Goal: Transaction & Acquisition: Book appointment/travel/reservation

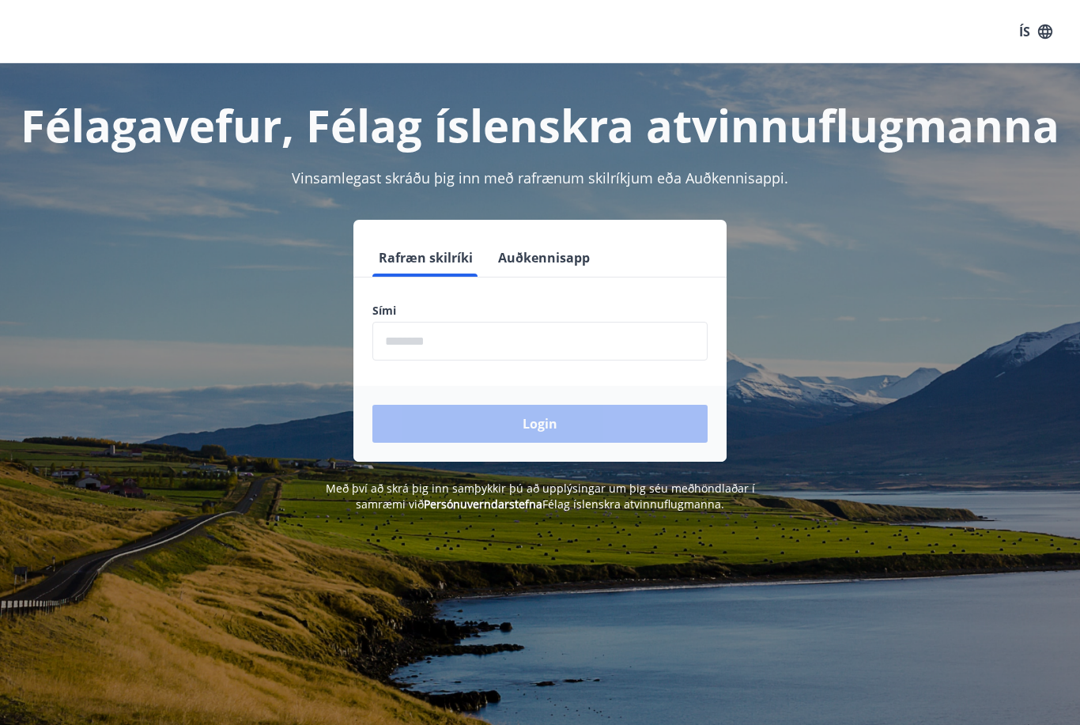
click at [523, 330] on input "phone" at bounding box center [539, 341] width 335 height 39
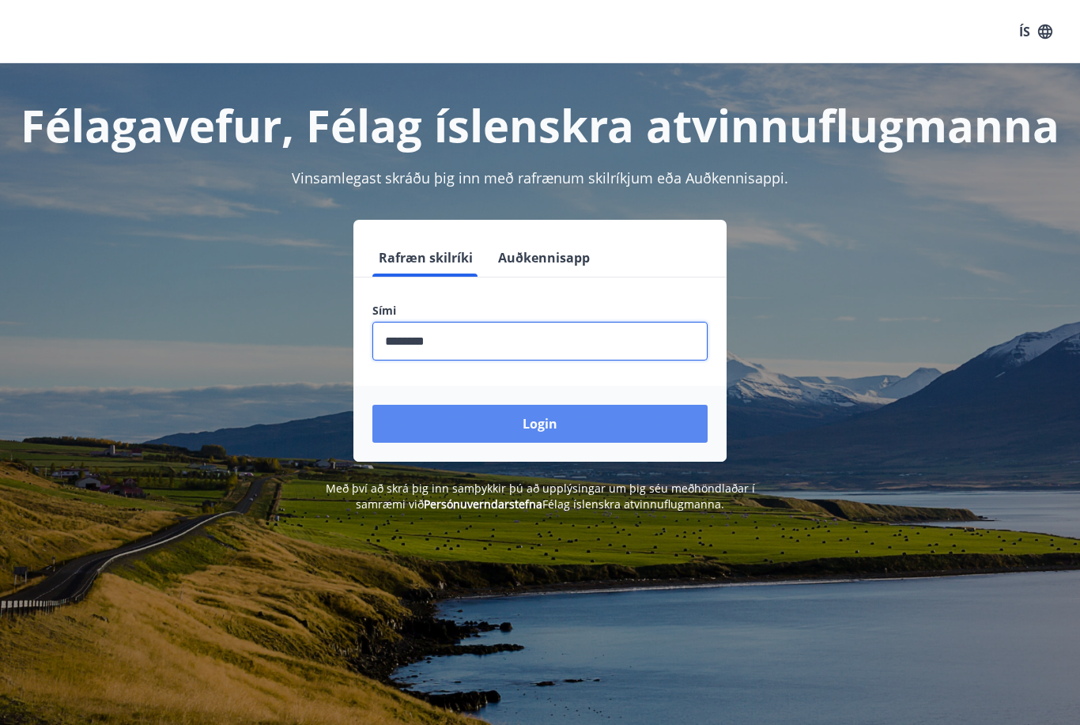
type input "********"
click at [622, 417] on button "Login" at bounding box center [539, 424] width 335 height 38
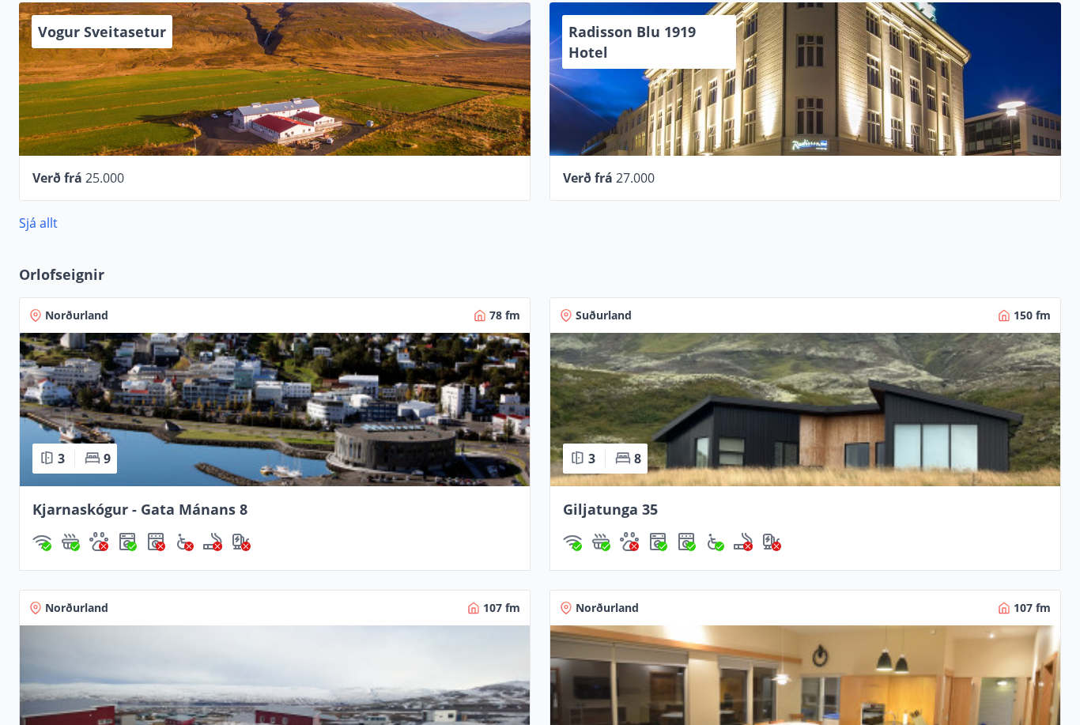
scroll to position [883, 0]
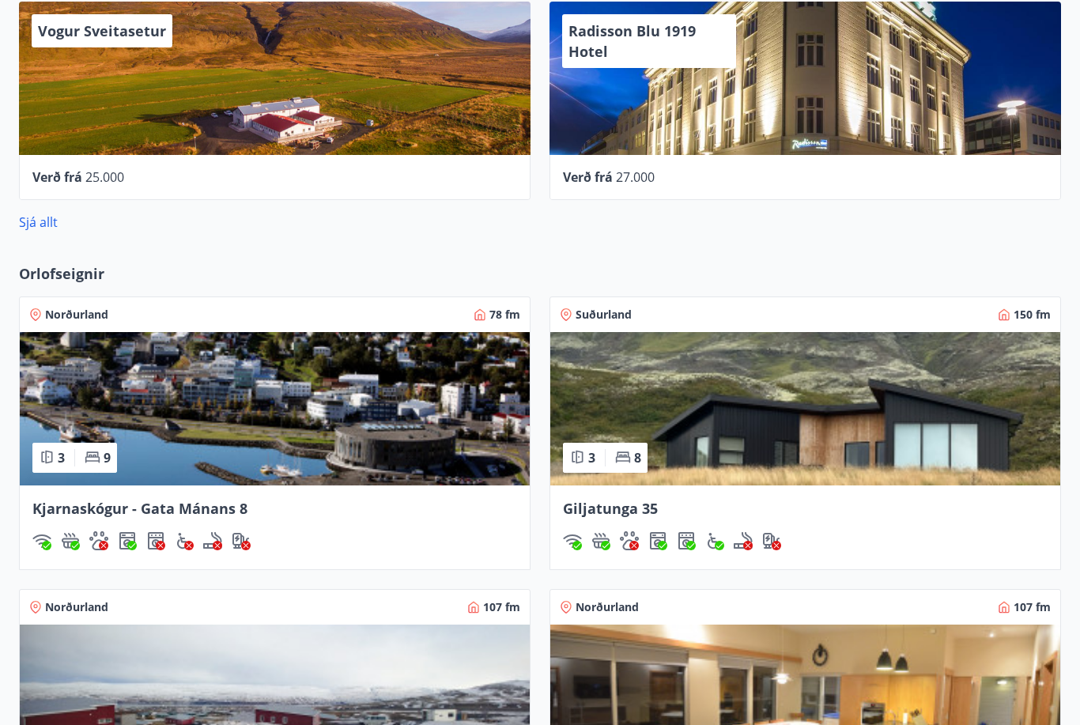
click at [837, 423] on img at bounding box center [805, 409] width 510 height 153
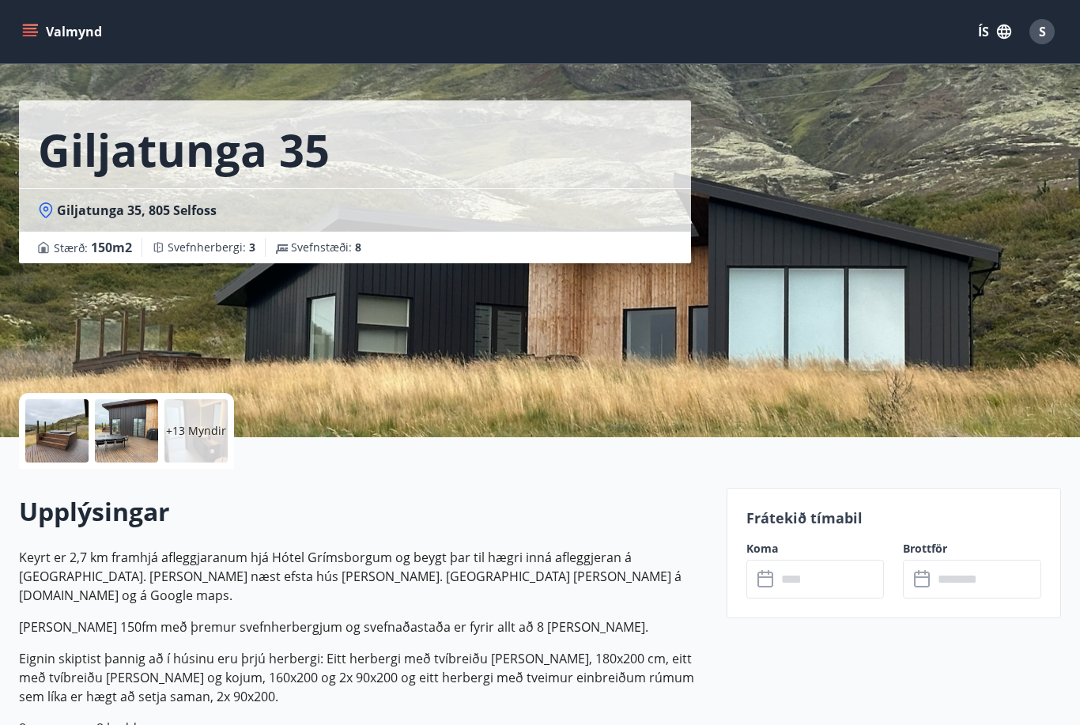
scroll to position [132, 0]
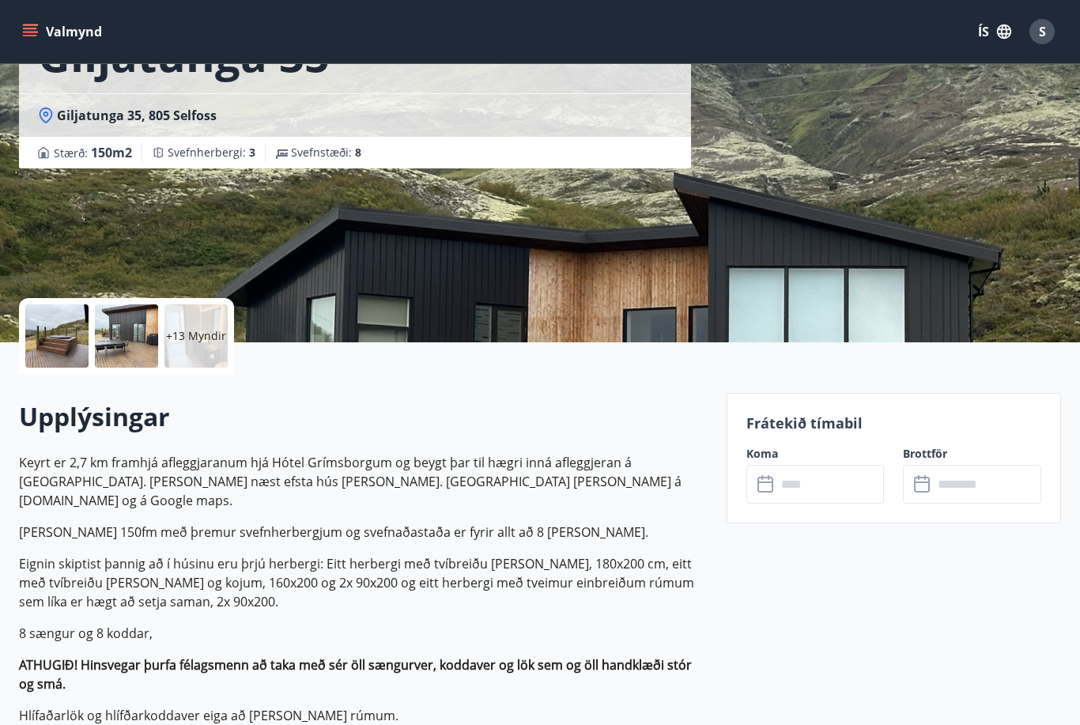
click at [765, 493] on icon at bounding box center [766, 484] width 19 height 19
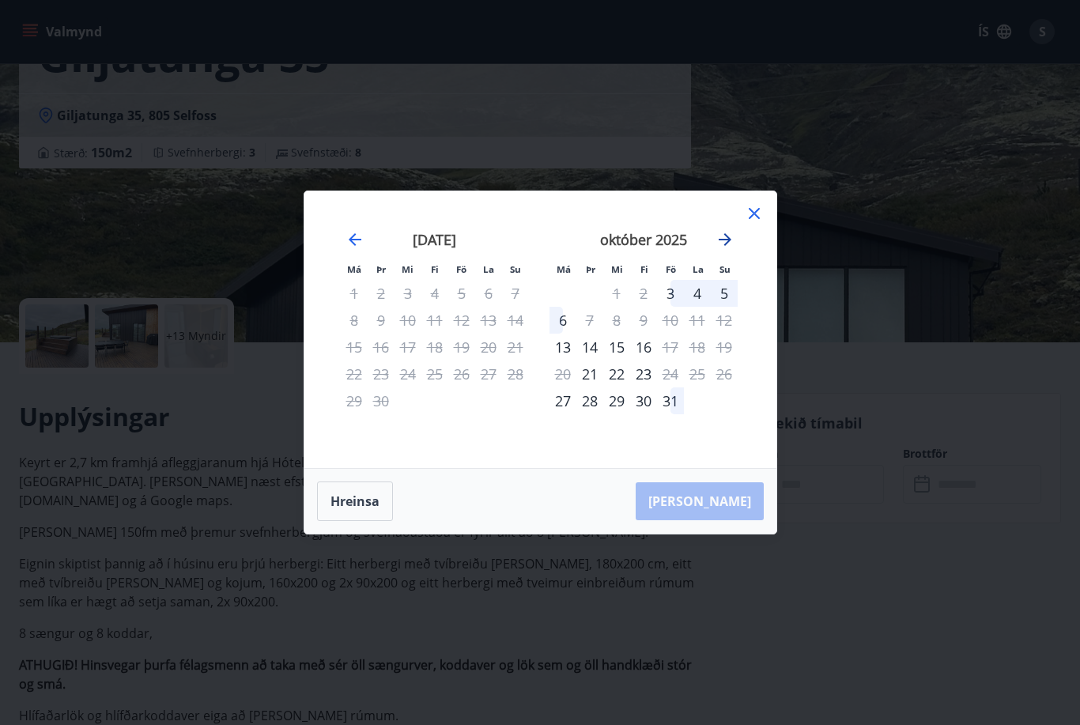
click at [720, 249] on icon "Move forward to switch to the next month." at bounding box center [725, 239] width 19 height 19
click at [725, 307] on div "2" at bounding box center [724, 293] width 27 height 27
click at [720, 307] on div "2" at bounding box center [724, 293] width 27 height 27
click at [728, 307] on div "2" at bounding box center [724, 293] width 27 height 27
click at [559, 334] on div "3" at bounding box center [563, 320] width 27 height 27
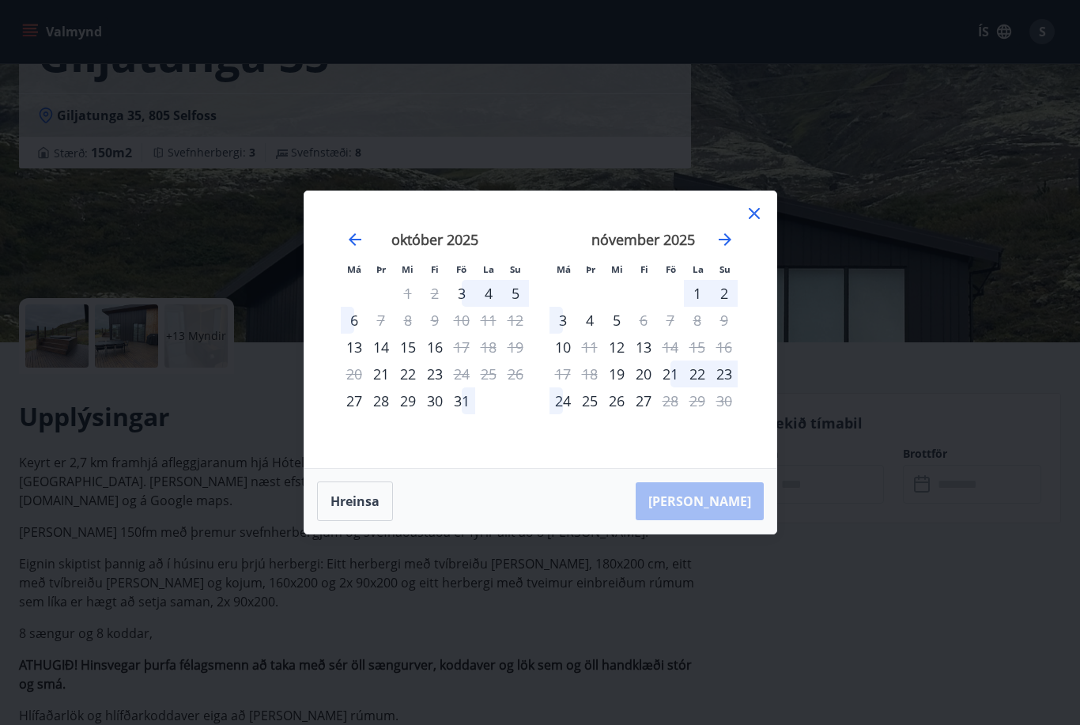
click at [723, 307] on div "2" at bounding box center [724, 293] width 27 height 27
click at [720, 307] on div "2" at bounding box center [724, 293] width 27 height 27
click at [723, 307] on div "2" at bounding box center [724, 293] width 27 height 27
click at [566, 334] on div "3" at bounding box center [563, 320] width 27 height 27
click at [760, 223] on icon at bounding box center [754, 213] width 19 height 19
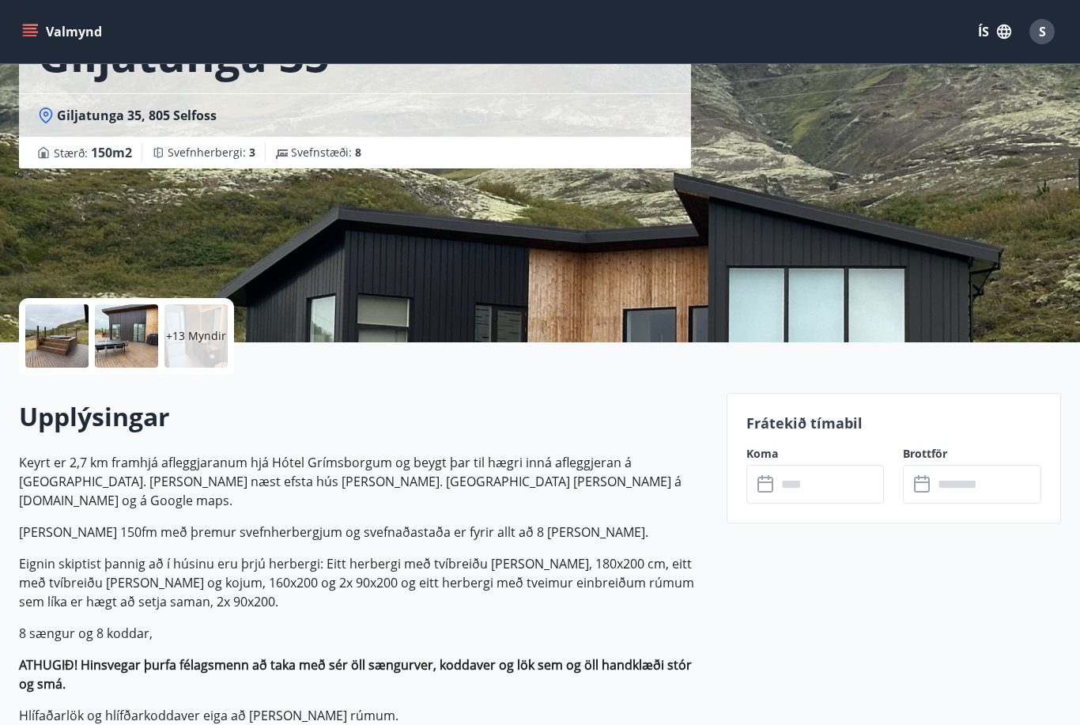
click at [762, 491] on icon at bounding box center [765, 485] width 16 height 16
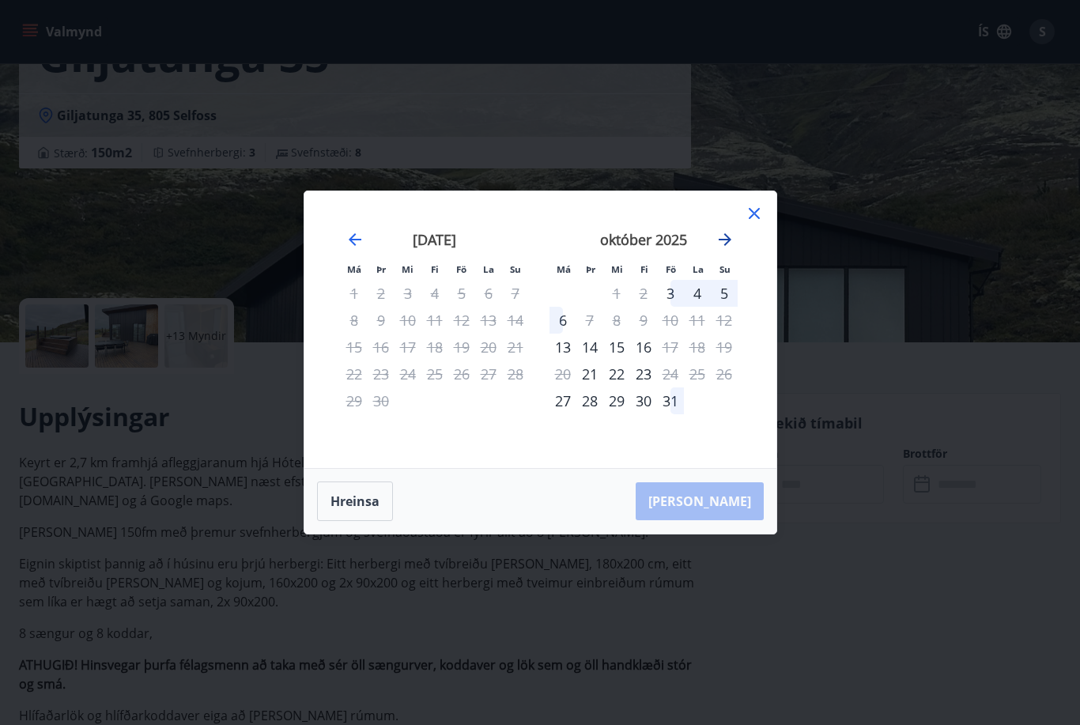
click at [727, 246] on icon "Move forward to switch to the next month." at bounding box center [725, 239] width 13 height 13
click at [722, 307] on div "2" at bounding box center [724, 293] width 27 height 27
click at [721, 307] on div "2" at bounding box center [724, 293] width 27 height 27
click at [723, 307] on div "2" at bounding box center [724, 293] width 27 height 27
click at [562, 334] on div "3" at bounding box center [563, 320] width 27 height 27
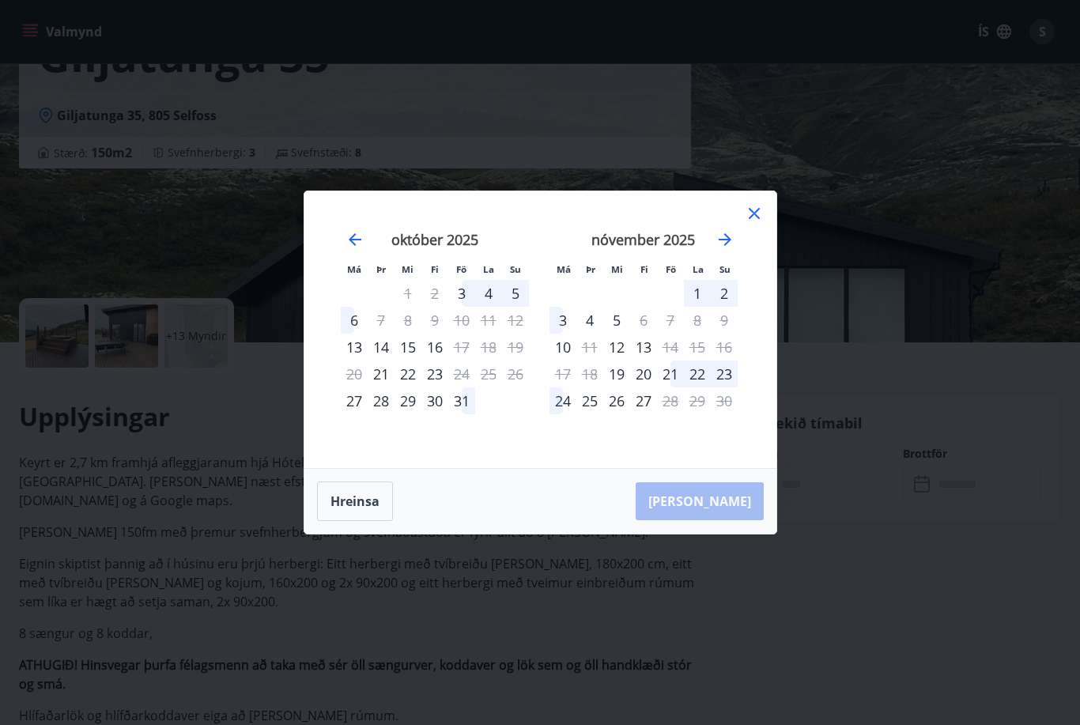
drag, startPoint x: 564, startPoint y: 347, endPoint x: 591, endPoint y: 347, distance: 26.9
click at [591, 334] on tr "3 4 5 6 7 8 9" at bounding box center [644, 320] width 188 height 27
click at [750, 223] on icon at bounding box center [754, 213] width 19 height 19
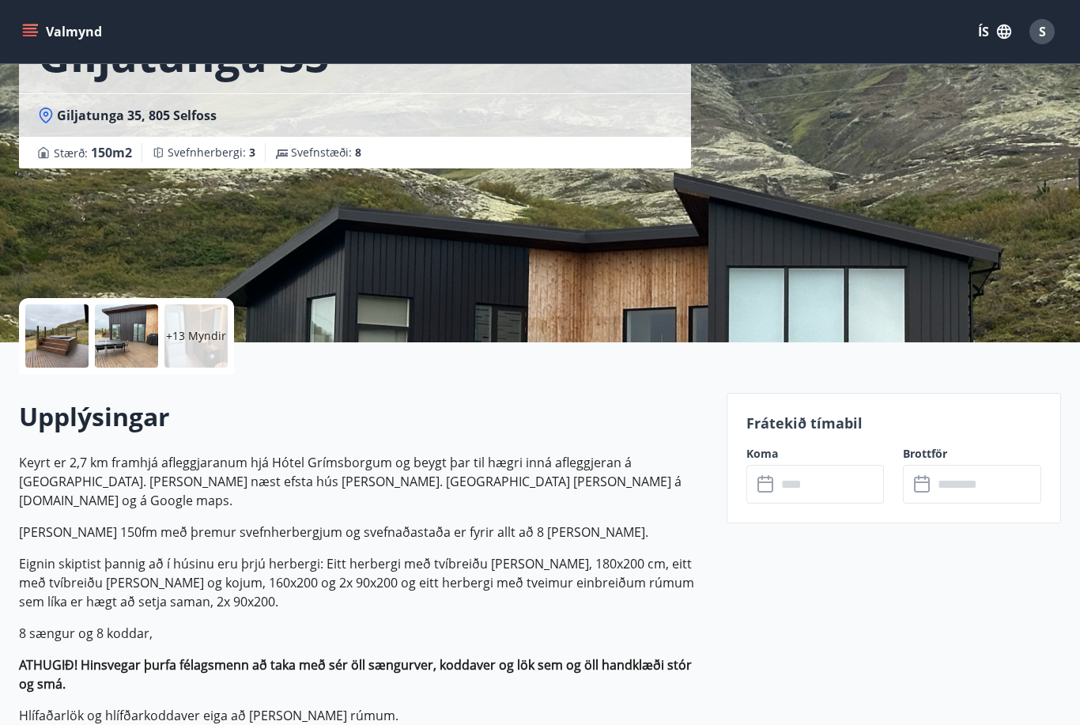
click at [764, 483] on icon at bounding box center [766, 484] width 19 height 19
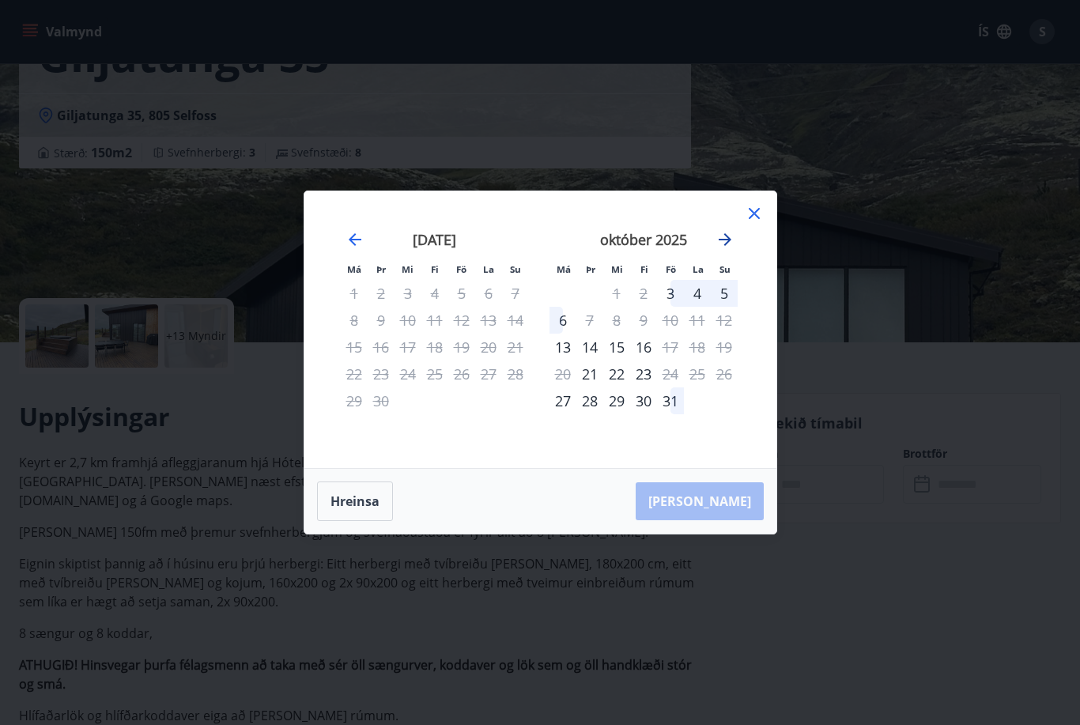
click at [722, 249] on icon "Move forward to switch to the next month." at bounding box center [725, 239] width 19 height 19
click at [563, 334] on div "3" at bounding box center [563, 320] width 27 height 27
click at [587, 334] on div "4" at bounding box center [589, 320] width 27 height 27
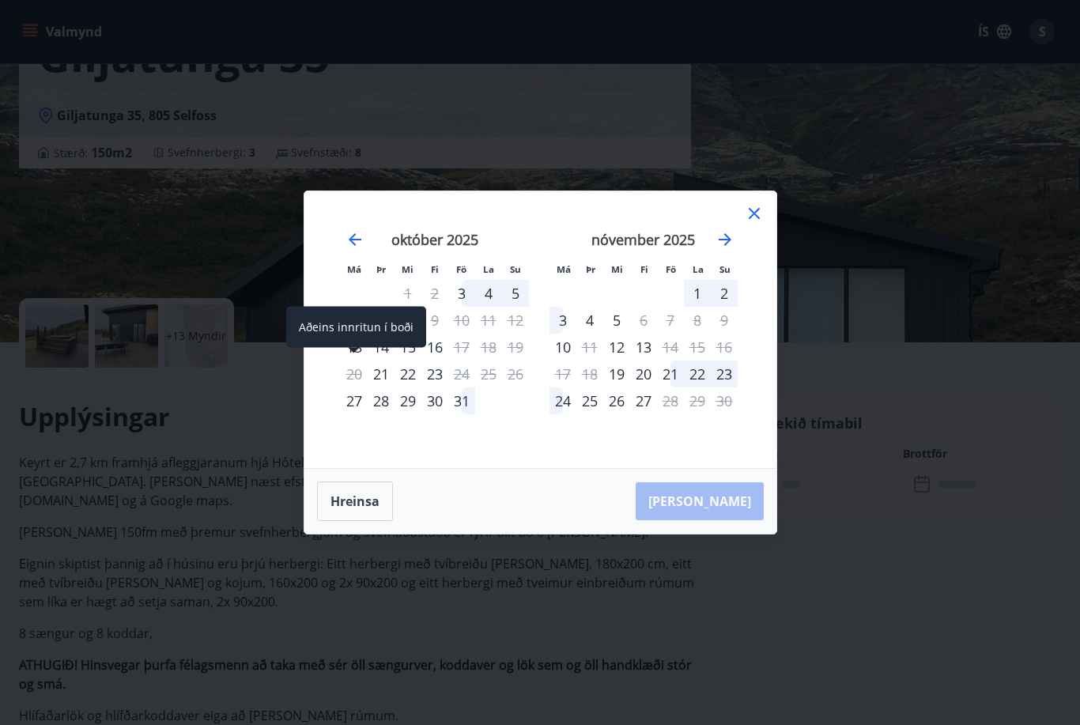
click at [356, 361] on div "13" at bounding box center [354, 347] width 27 height 27
drag, startPoint x: 354, startPoint y: 372, endPoint x: 407, endPoint y: 374, distance: 53.0
click at [407, 361] on tr "13 14 15 16 17 18 19" at bounding box center [435, 347] width 188 height 27
click at [356, 361] on div "13" at bounding box center [354, 347] width 27 height 27
click at [357, 361] on div "13" at bounding box center [354, 347] width 27 height 27
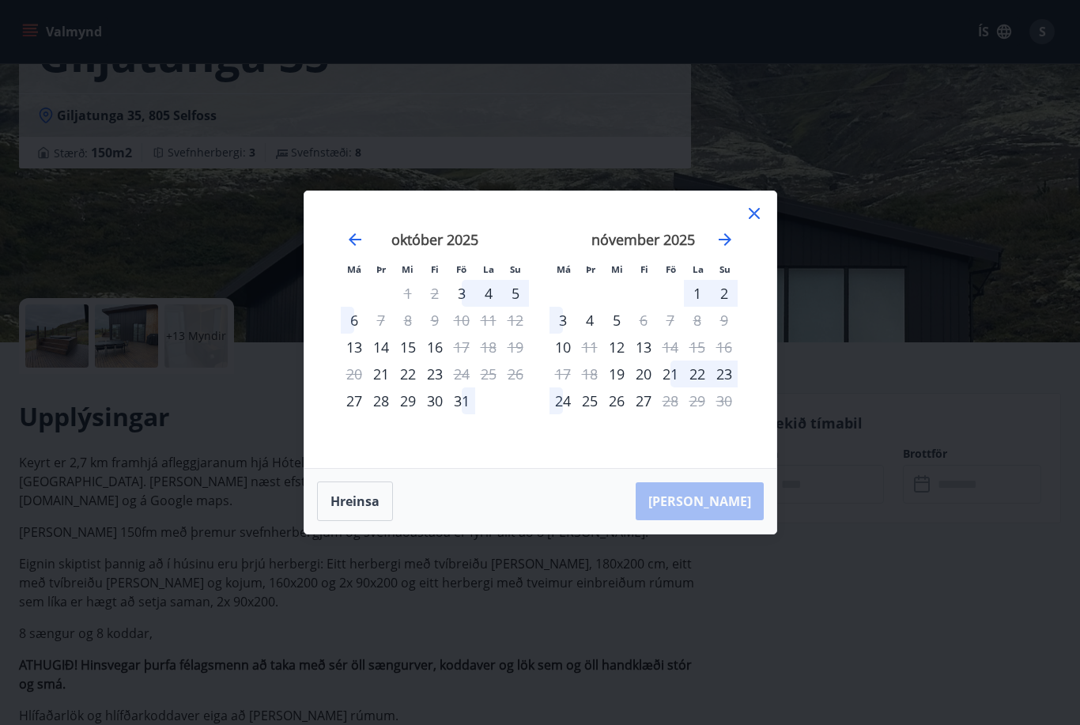
click at [756, 219] on icon at bounding box center [754, 213] width 11 height 11
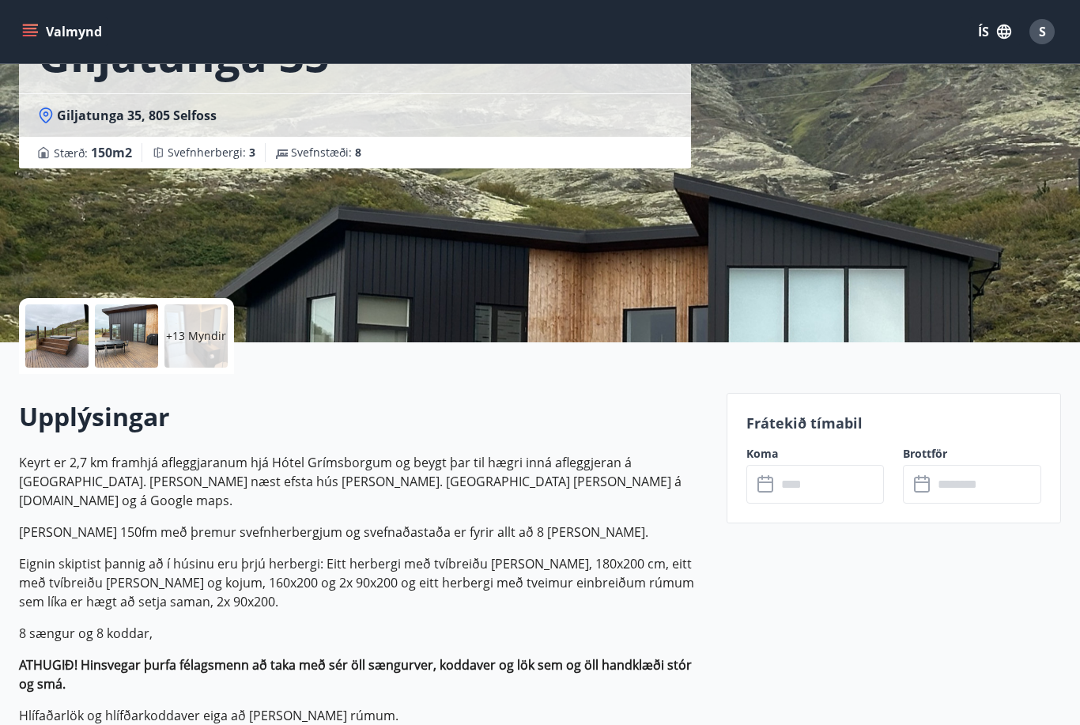
click at [763, 483] on icon at bounding box center [766, 484] width 19 height 19
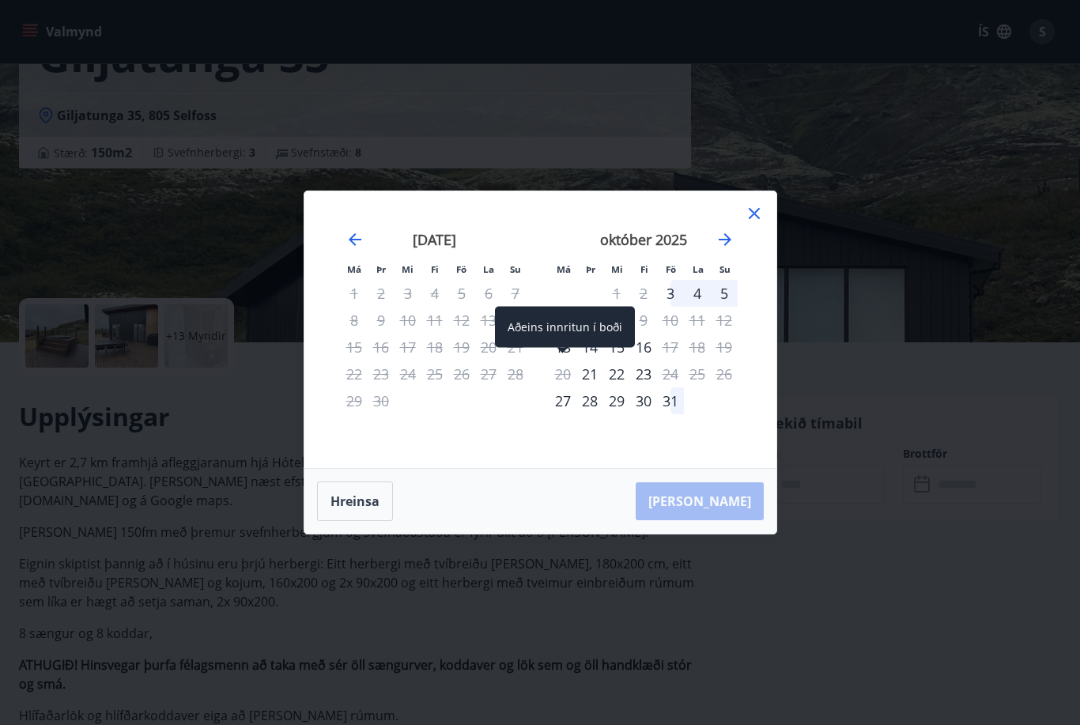
click at [560, 361] on div "13" at bounding box center [563, 347] width 27 height 27
click at [755, 219] on icon at bounding box center [754, 213] width 11 height 11
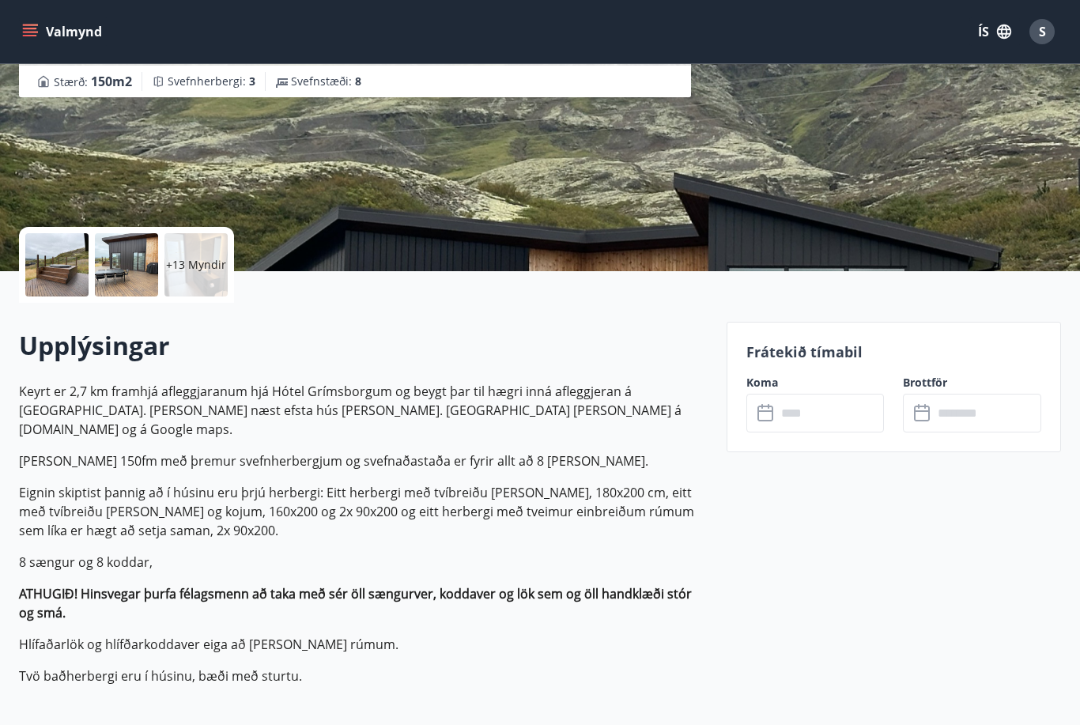
scroll to position [202, 0]
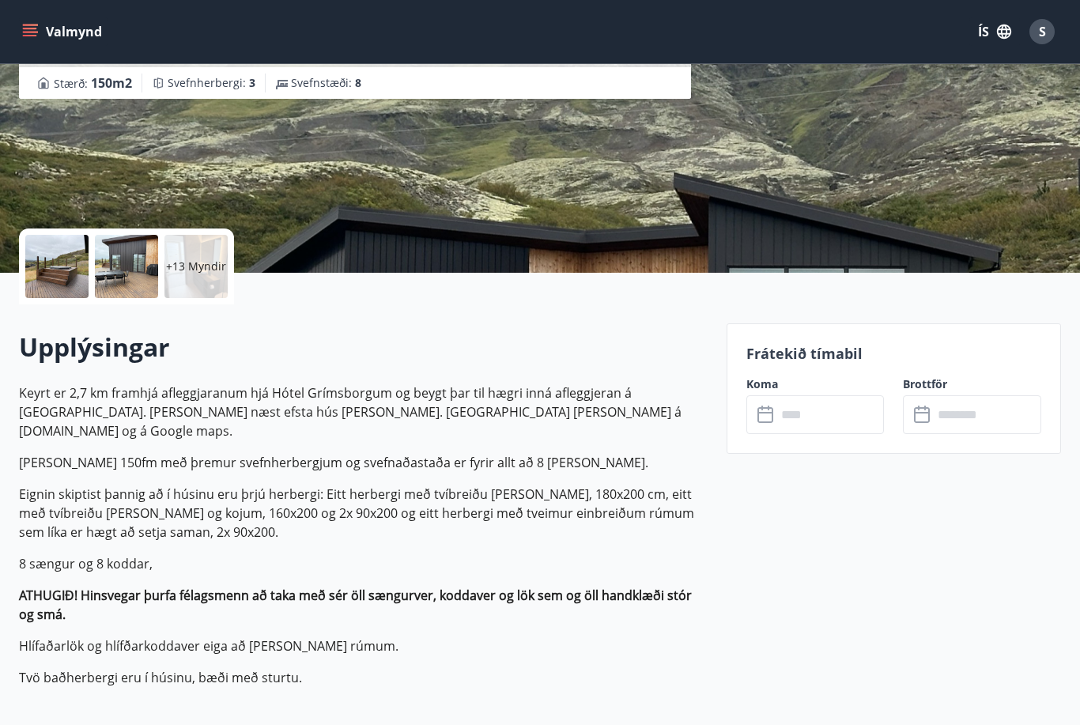
click at [768, 418] on icon at bounding box center [766, 415] width 19 height 19
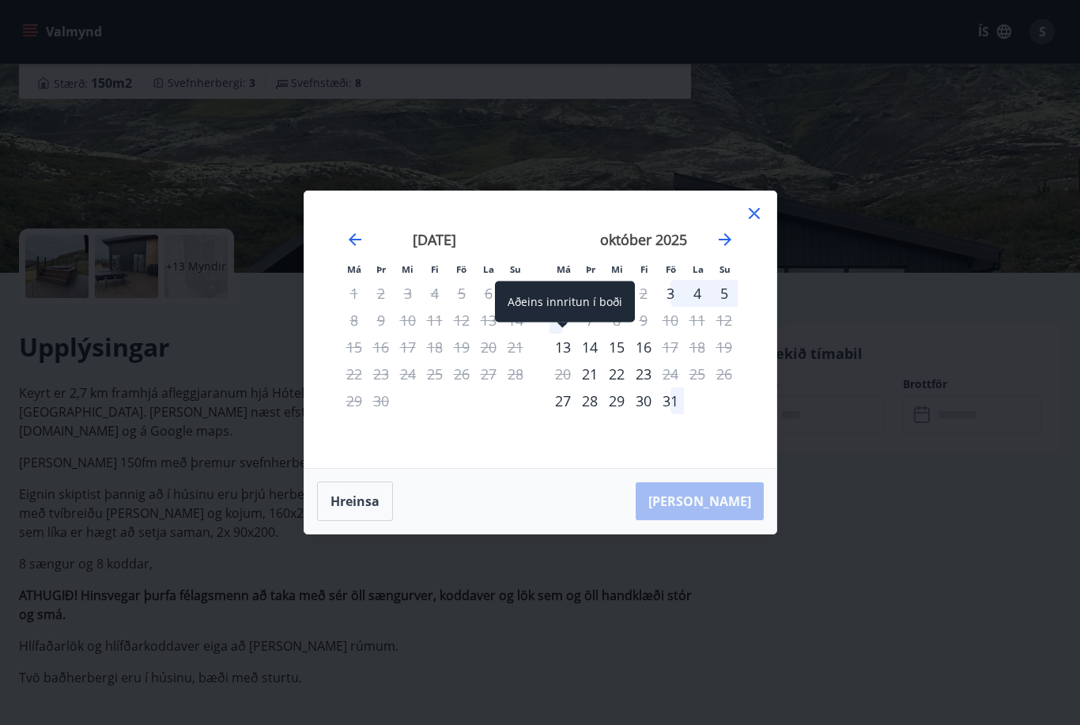
click at [561, 344] on div "13" at bounding box center [563, 347] width 27 height 27
drag, startPoint x: 561, startPoint y: 344, endPoint x: 616, endPoint y: 346, distance: 54.6
click at [616, 346] on tr "13 14 15 16 17 18 19" at bounding box center [644, 347] width 188 height 27
click at [616, 346] on div "15" at bounding box center [616, 347] width 27 height 27
click at [579, 348] on div "14" at bounding box center [589, 347] width 27 height 27
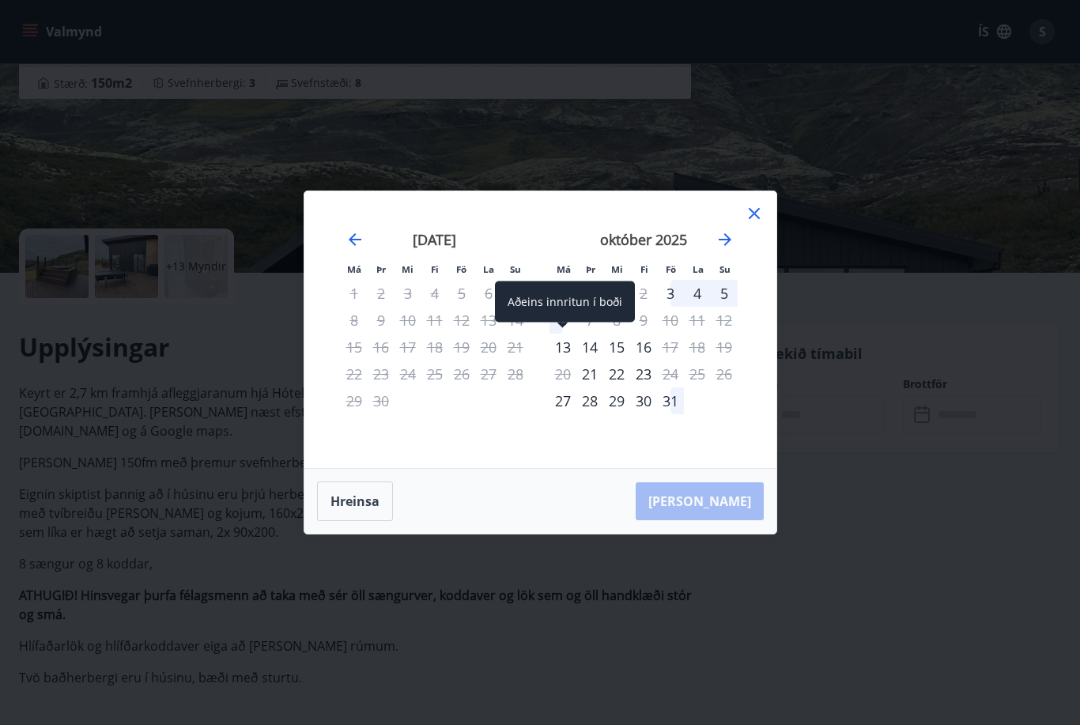
click at [559, 345] on div "13" at bounding box center [563, 347] width 27 height 27
click at [724, 240] on icon "Move forward to switch to the next month." at bounding box center [725, 239] width 13 height 13
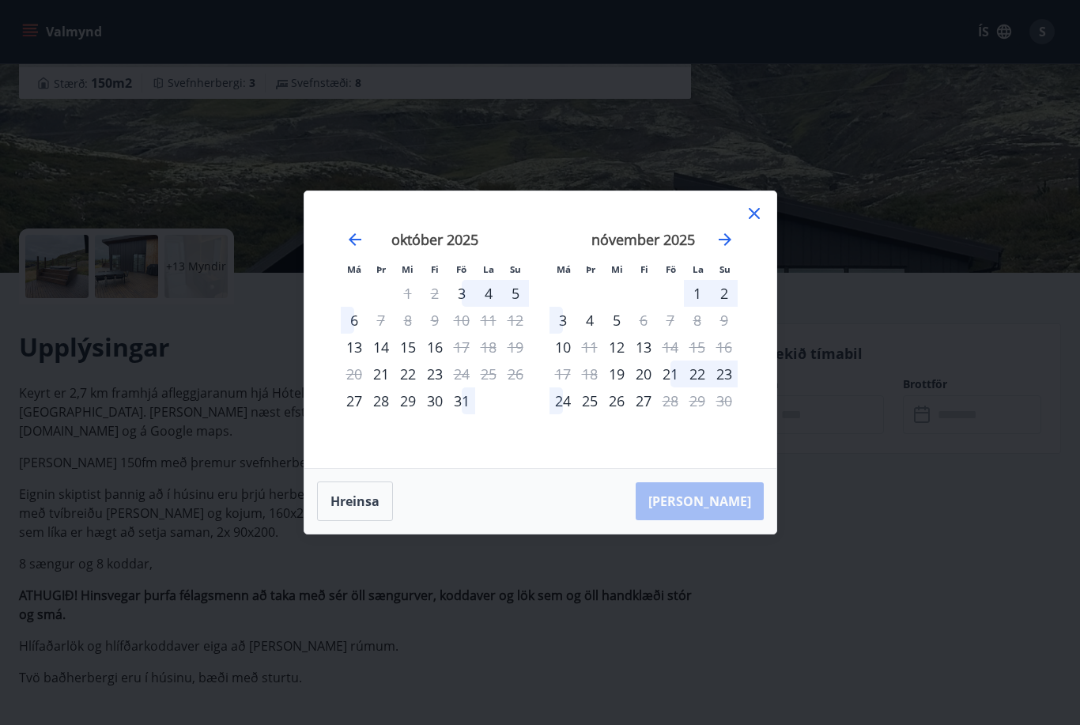
click at [563, 320] on div "3" at bounding box center [563, 320] width 27 height 27
click at [587, 319] on div "4" at bounding box center [589, 320] width 27 height 27
click at [613, 319] on div "5" at bounding box center [616, 320] width 27 height 27
click at [728, 240] on icon "Move forward to switch to the next month." at bounding box center [725, 239] width 13 height 13
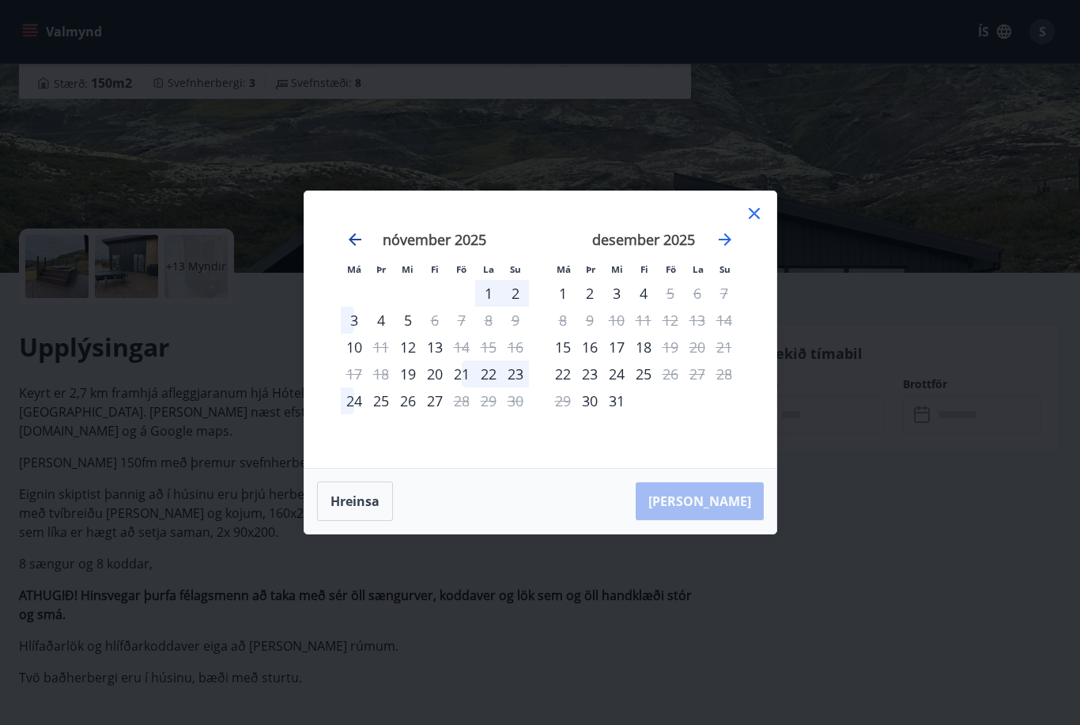
click at [350, 240] on icon "Move backward to switch to the previous month." at bounding box center [355, 239] width 13 height 13
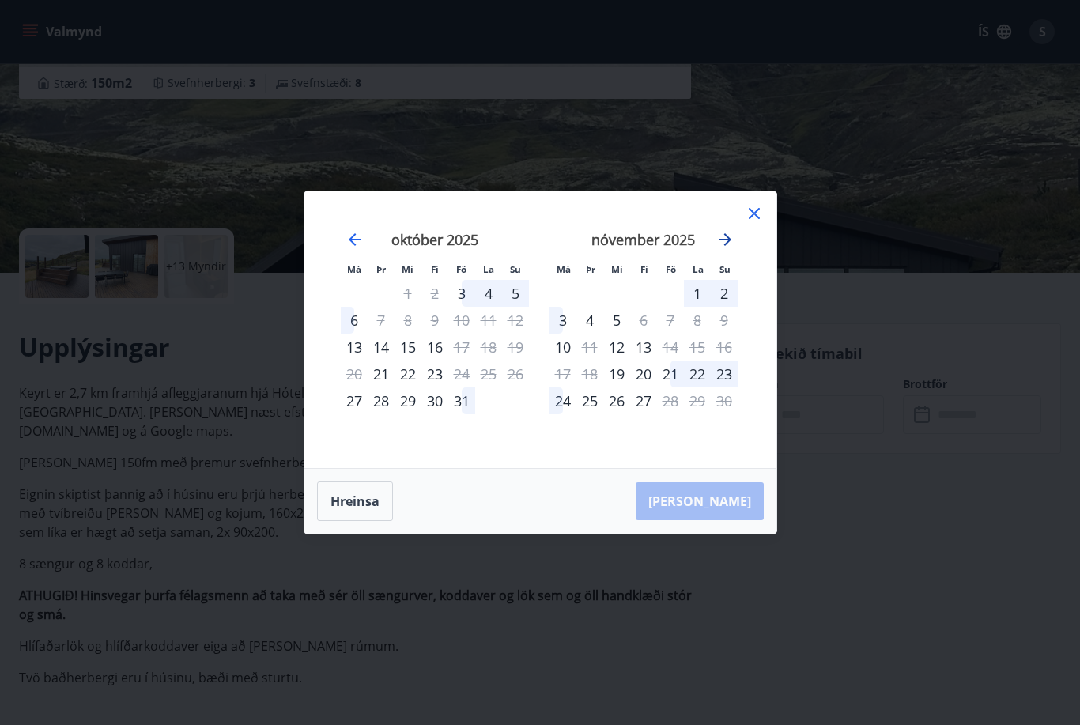
click at [724, 238] on icon "Move forward to switch to the next month." at bounding box center [725, 239] width 19 height 19
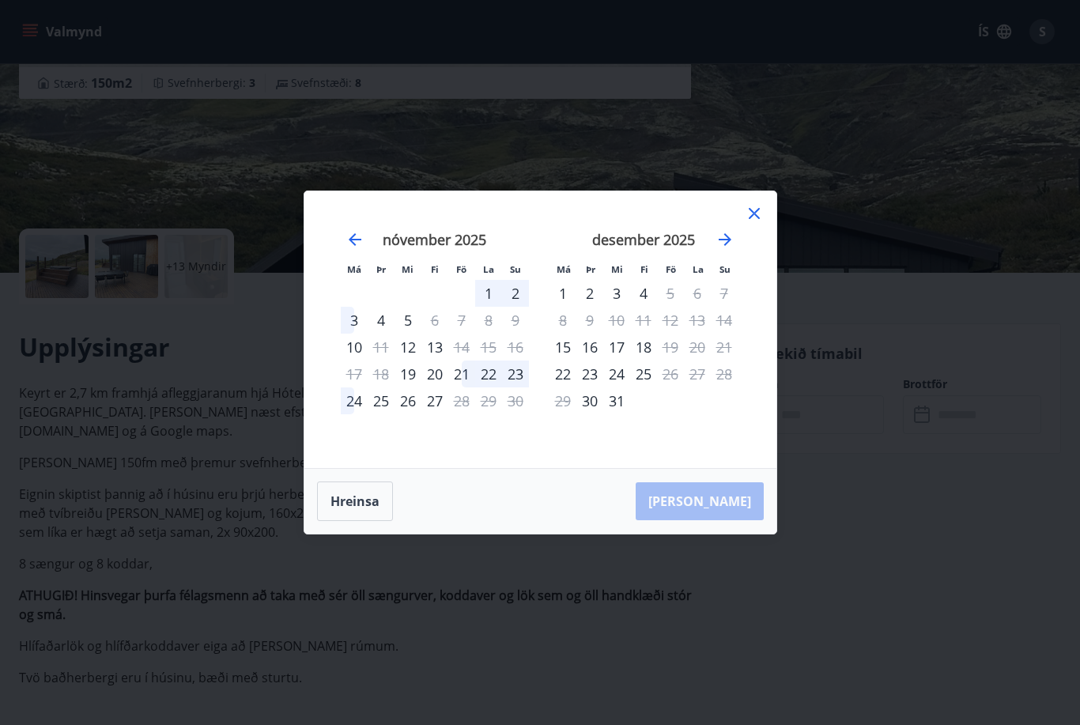
click at [352, 323] on div "3" at bounding box center [354, 320] width 27 height 27
click at [406, 321] on div "5" at bounding box center [408, 320] width 27 height 27
click at [352, 241] on icon "Move backward to switch to the previous month." at bounding box center [355, 239] width 13 height 13
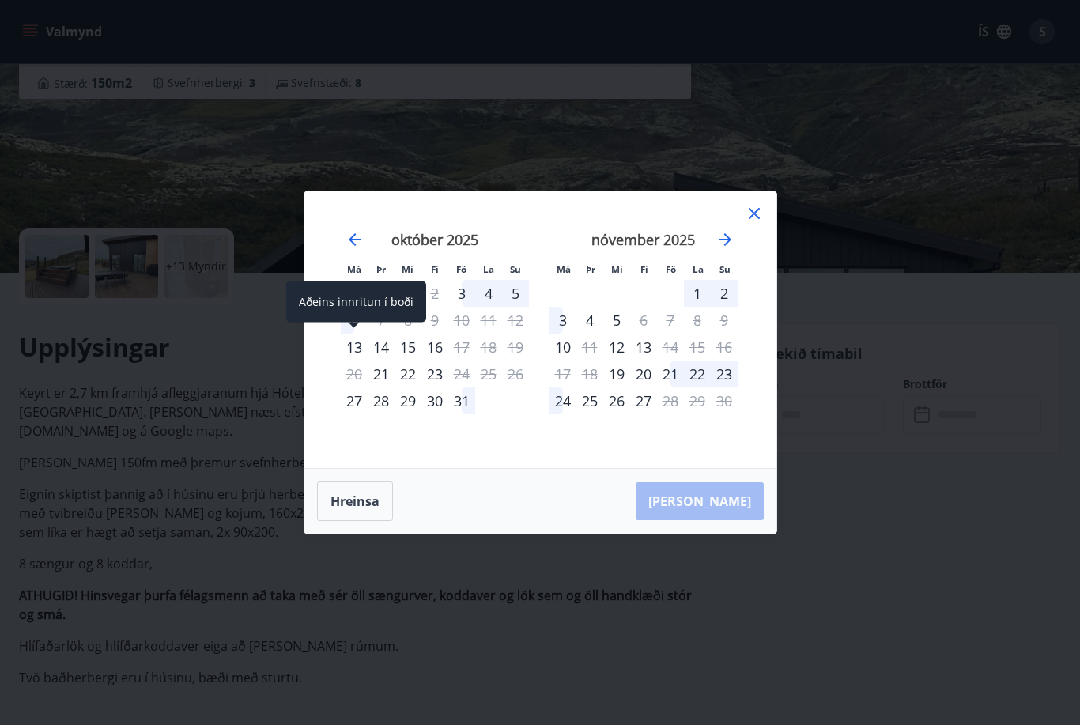
click at [354, 350] on div "13" at bounding box center [354, 347] width 27 height 27
drag, startPoint x: 353, startPoint y: 347, endPoint x: 403, endPoint y: 349, distance: 49.9
click at [403, 349] on tr "13 14 15 16 17 18 19" at bounding box center [435, 347] width 188 height 27
click at [412, 348] on div "15" at bounding box center [408, 347] width 27 height 27
click at [514, 319] on div "12" at bounding box center [515, 320] width 27 height 27
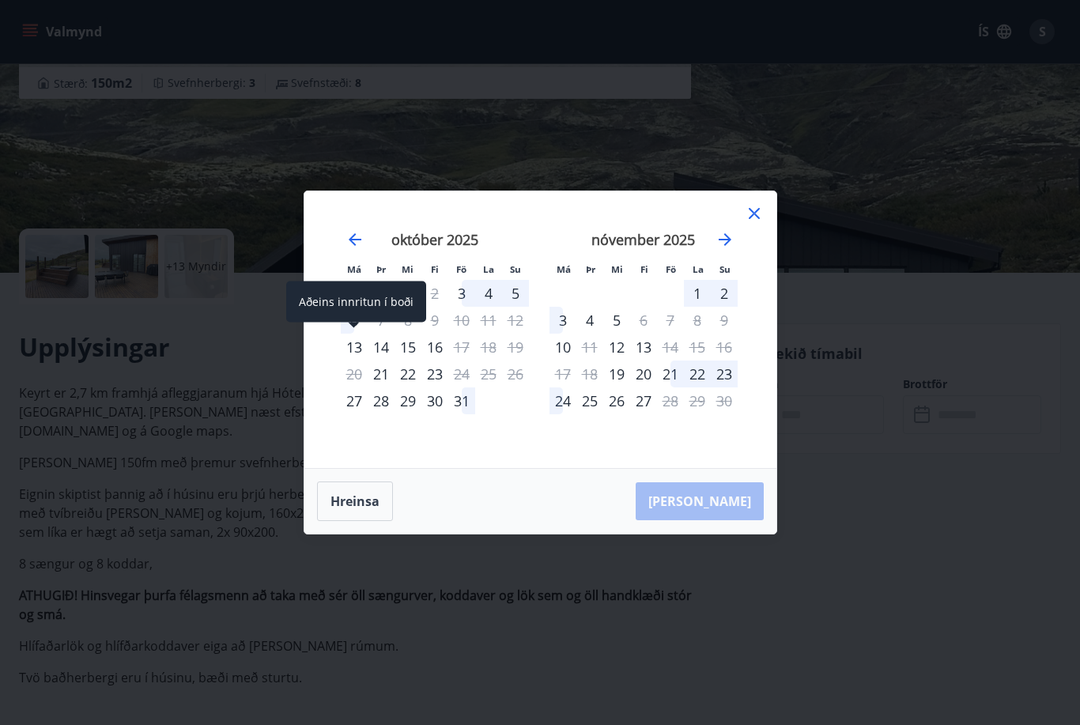
click at [351, 350] on div "13" at bounding box center [354, 347] width 27 height 27
click at [382, 349] on div "14" at bounding box center [381, 347] width 27 height 27
click at [402, 348] on div "15" at bounding box center [408, 347] width 27 height 27
click at [752, 213] on icon at bounding box center [754, 213] width 19 height 19
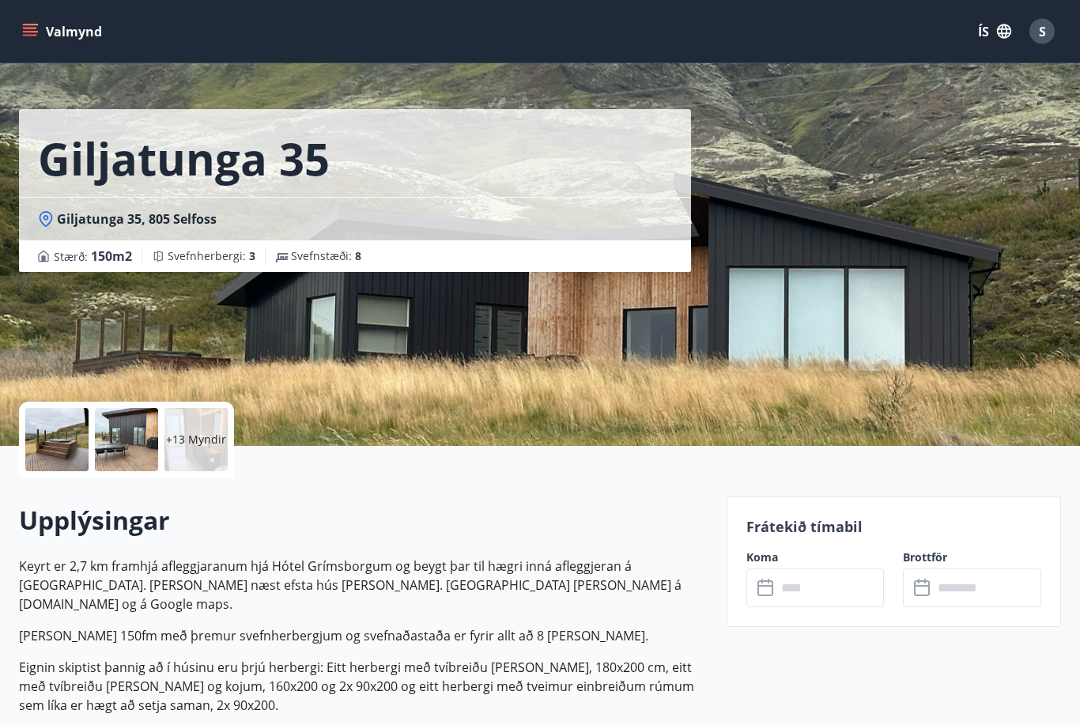
scroll to position [0, 0]
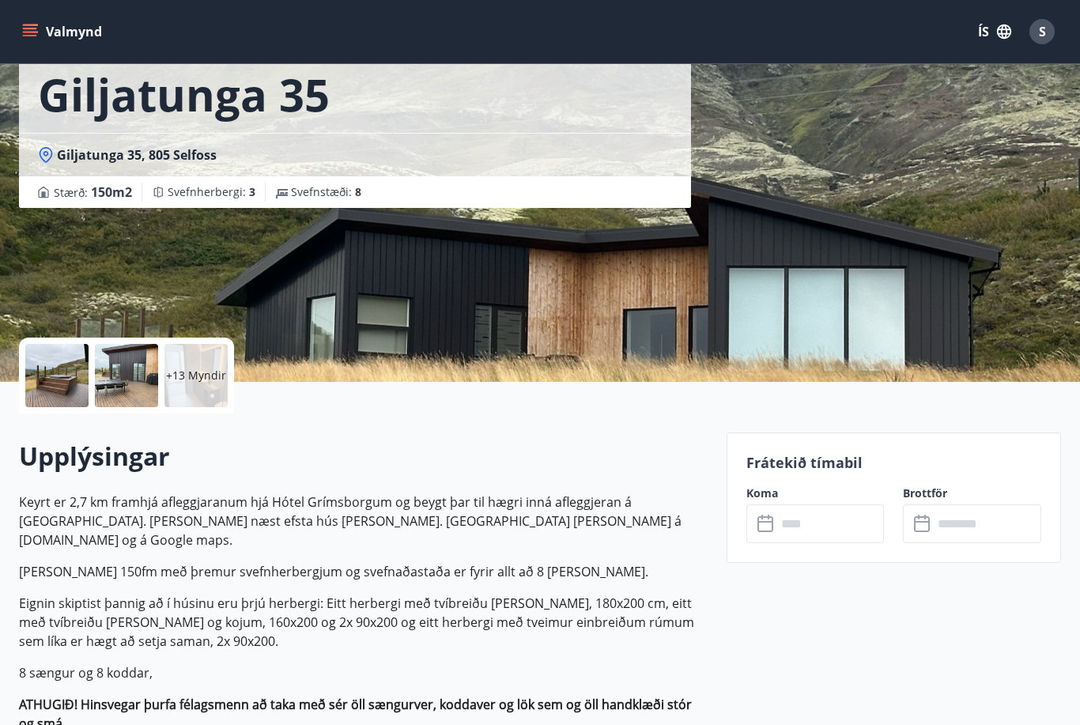
scroll to position [146, 0]
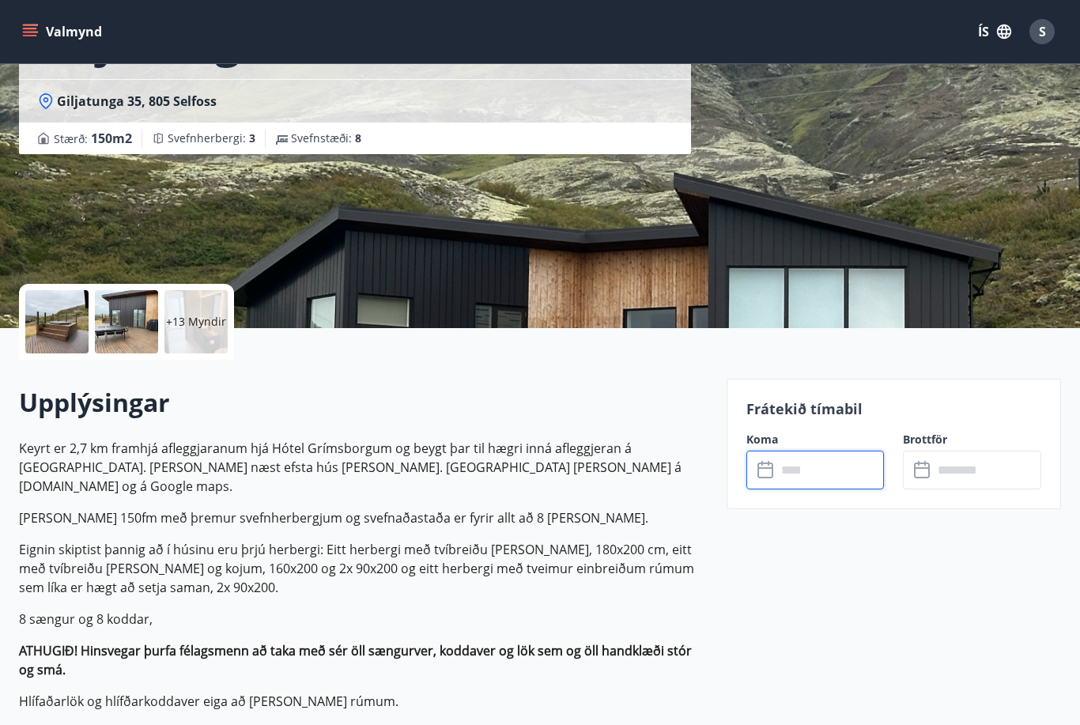
click at [796, 466] on input "text" at bounding box center [830, 470] width 108 height 39
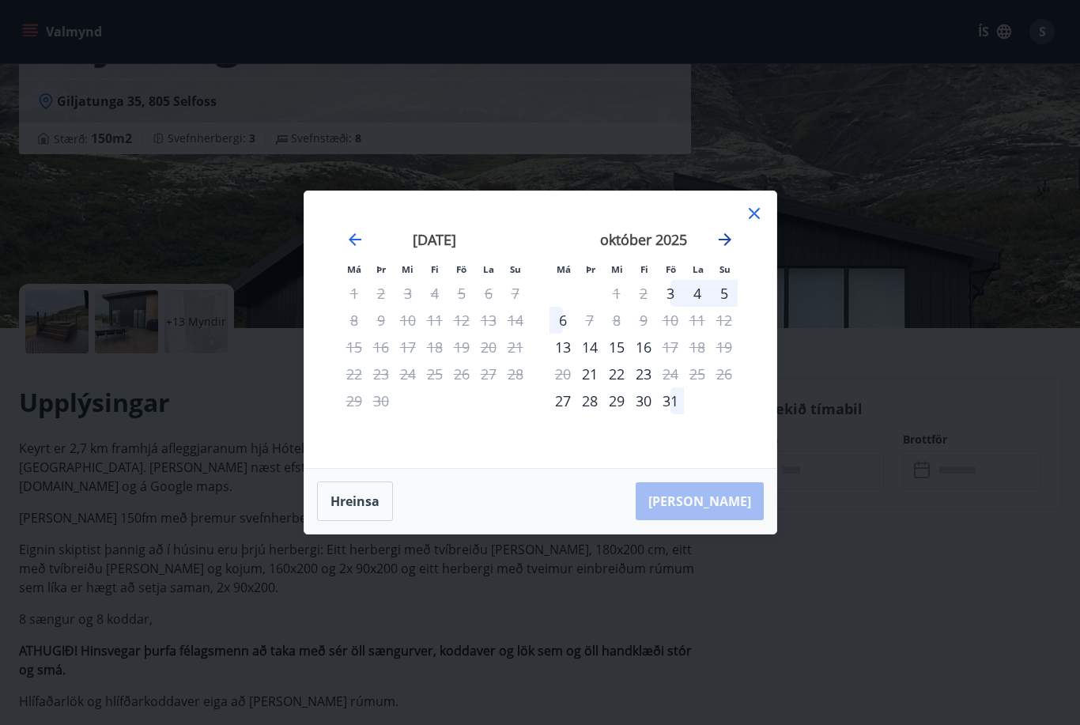
click at [727, 249] on icon "Move forward to switch to the next month." at bounding box center [725, 239] width 19 height 19
click at [563, 334] on div "3" at bounding box center [563, 320] width 27 height 27
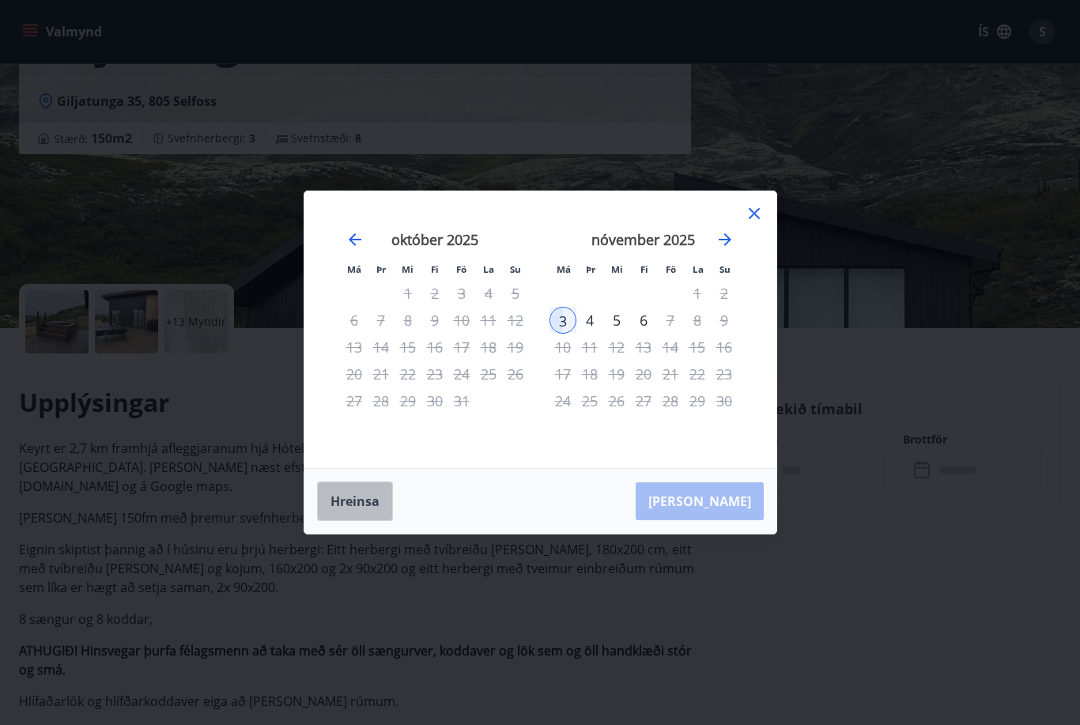
click at [348, 521] on button "Hreinsa" at bounding box center [355, 502] width 76 height 40
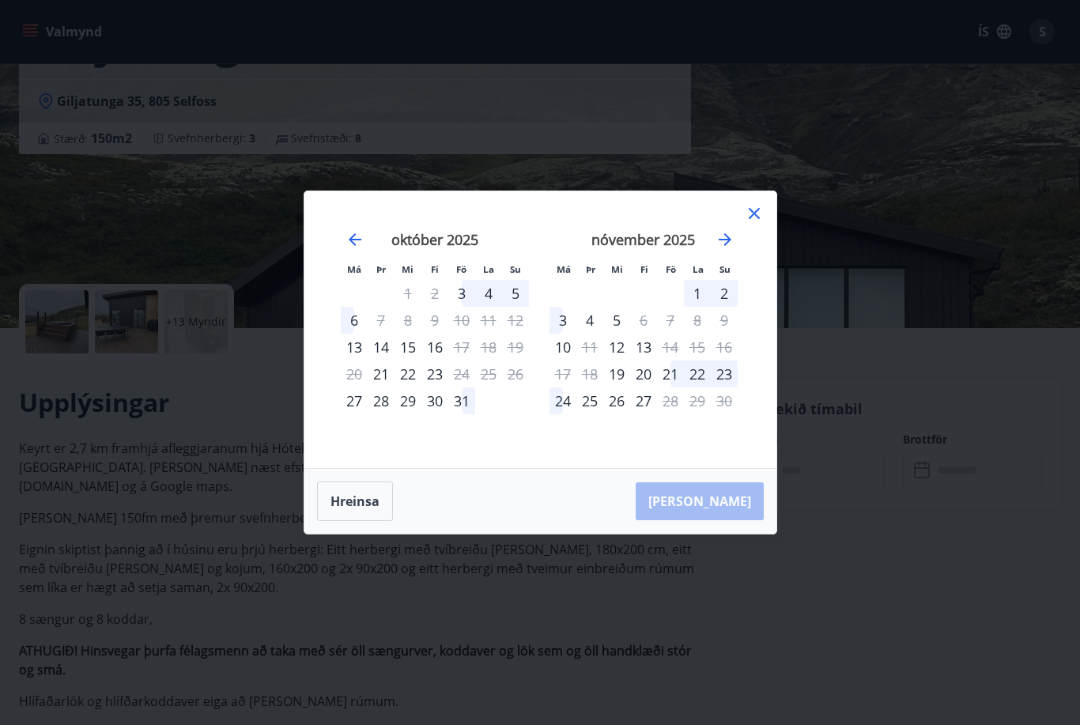
click at [516, 334] on div "12" at bounding box center [515, 320] width 27 height 27
click at [348, 361] on div "13" at bounding box center [354, 347] width 27 height 27
click at [410, 361] on div "15" at bounding box center [408, 347] width 27 height 27
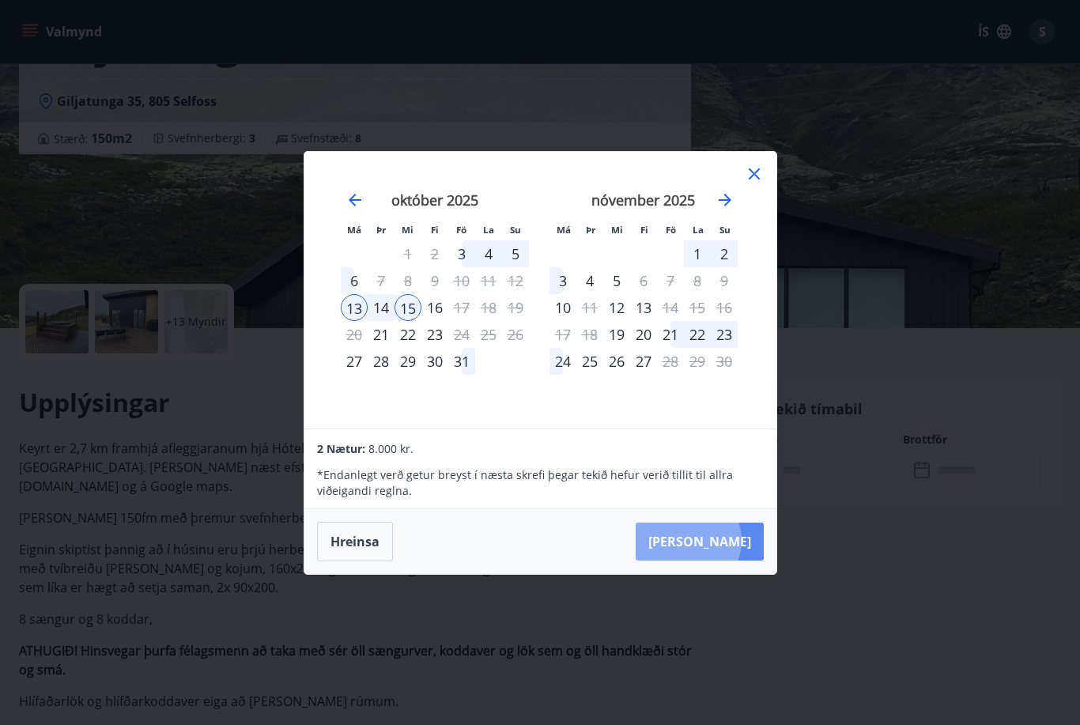
click at [736, 561] on button "Taka Frá" at bounding box center [700, 542] width 128 height 38
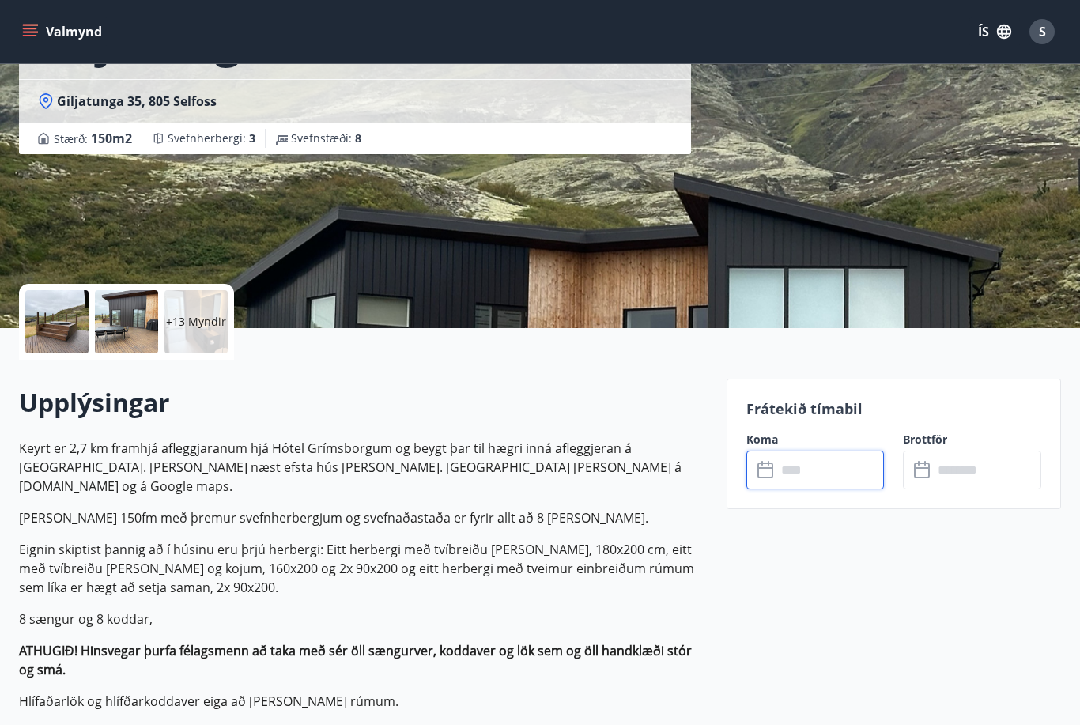
type input "******"
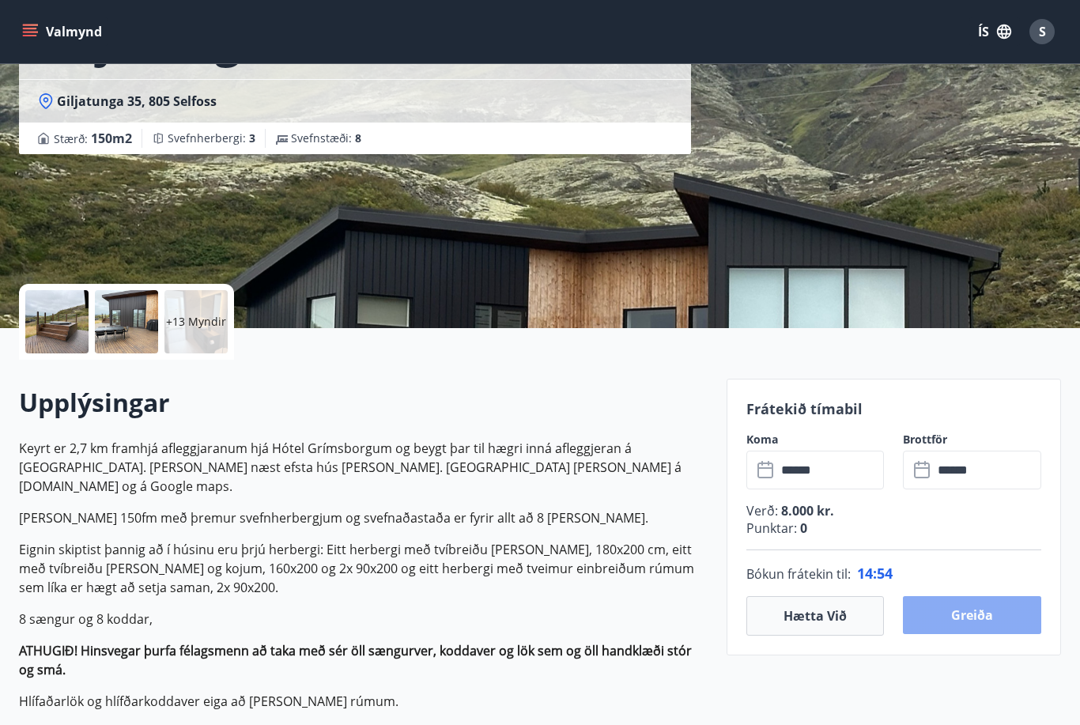
click at [985, 623] on button "Greiða" at bounding box center [972, 615] width 138 height 38
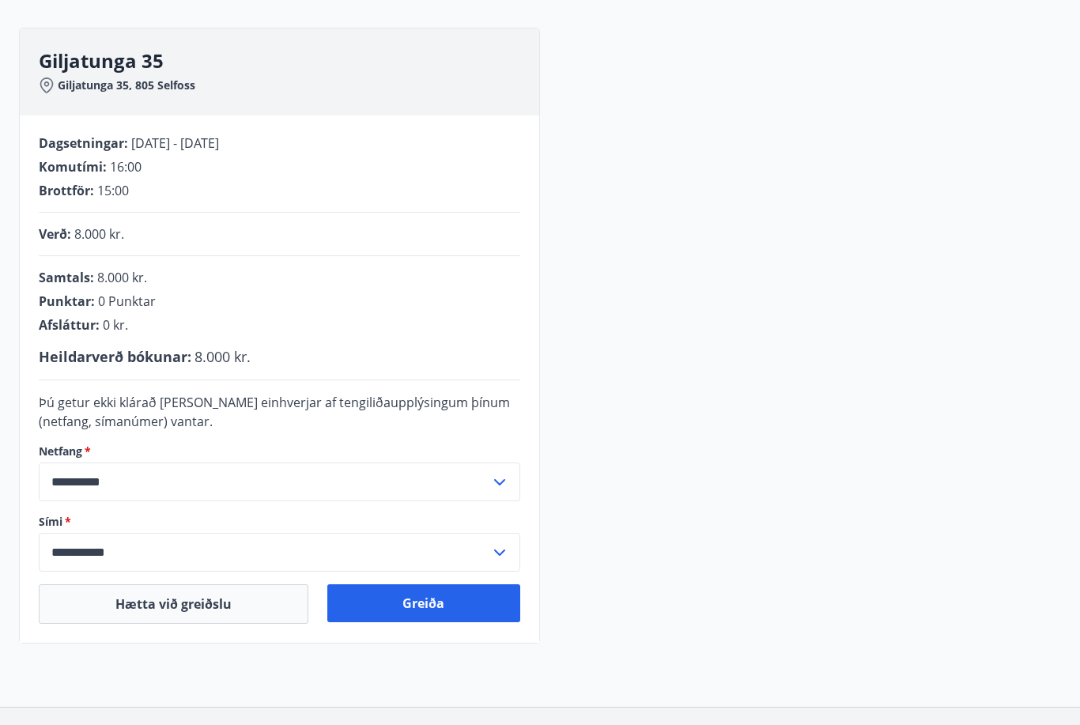
scroll to position [194, 0]
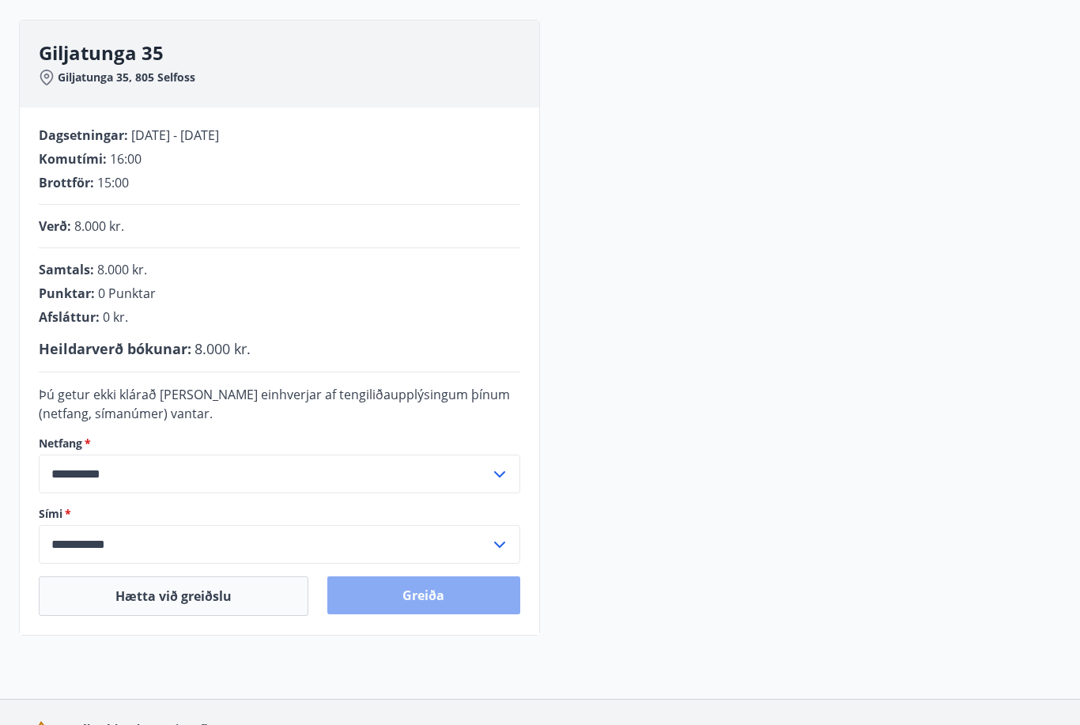
click at [425, 594] on button "Greiða" at bounding box center [424, 595] width 194 height 38
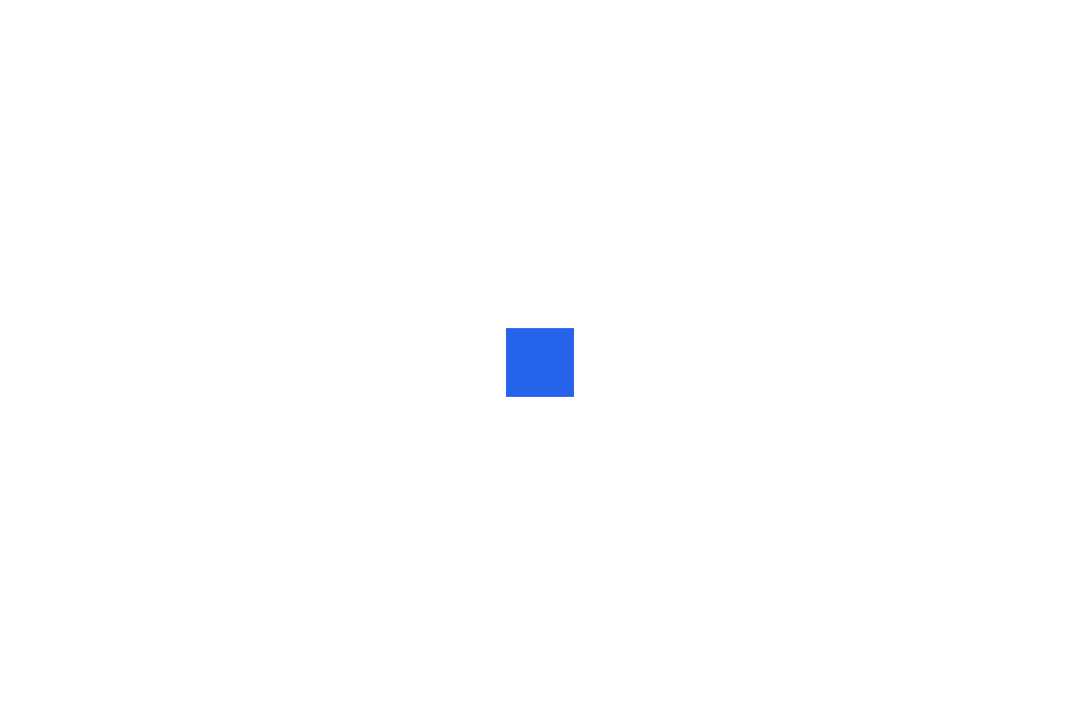
scroll to position [7, 0]
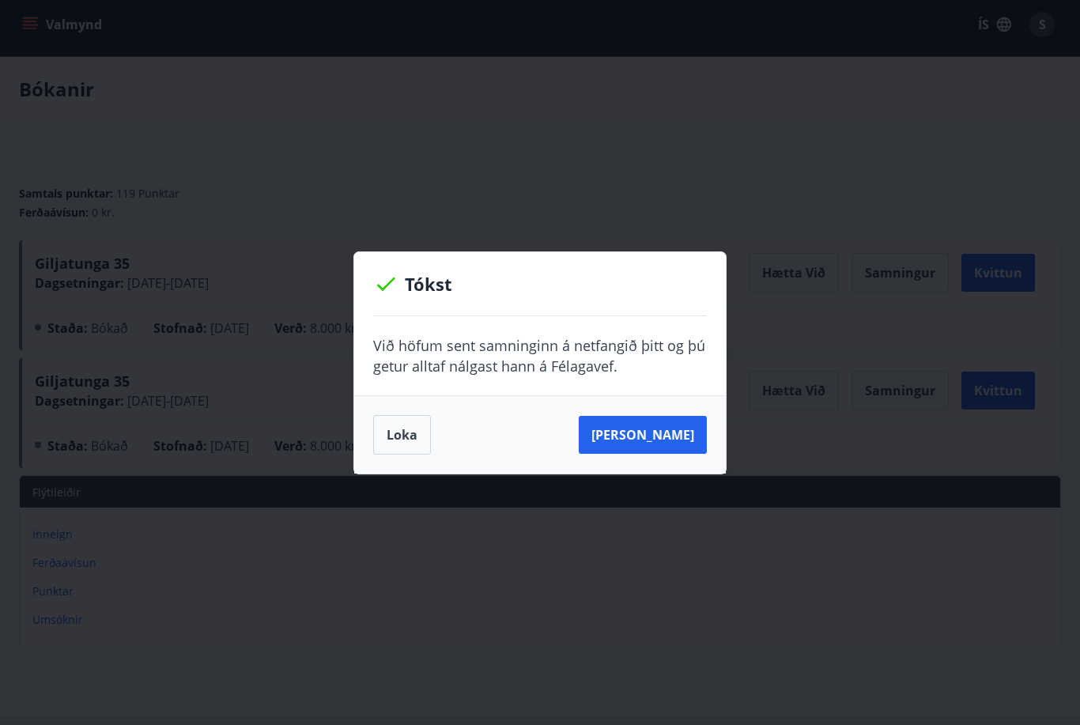
click at [404, 437] on button "Loka" at bounding box center [402, 435] width 58 height 40
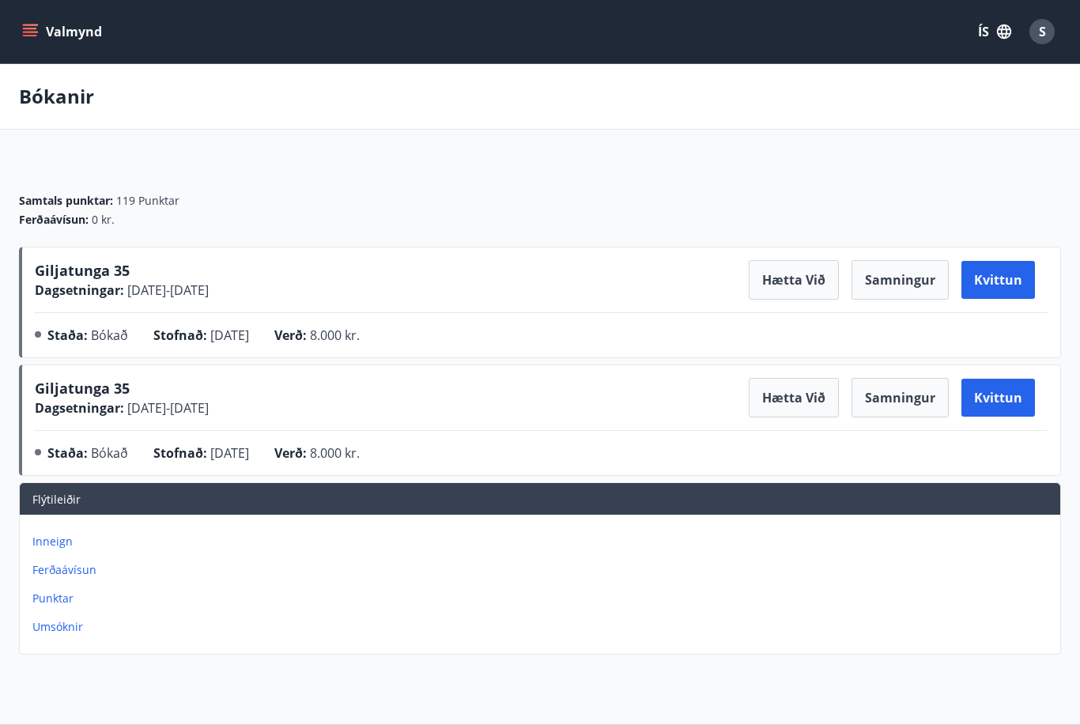
click at [63, 36] on button "Valmynd" at bounding box center [63, 31] width 89 height 28
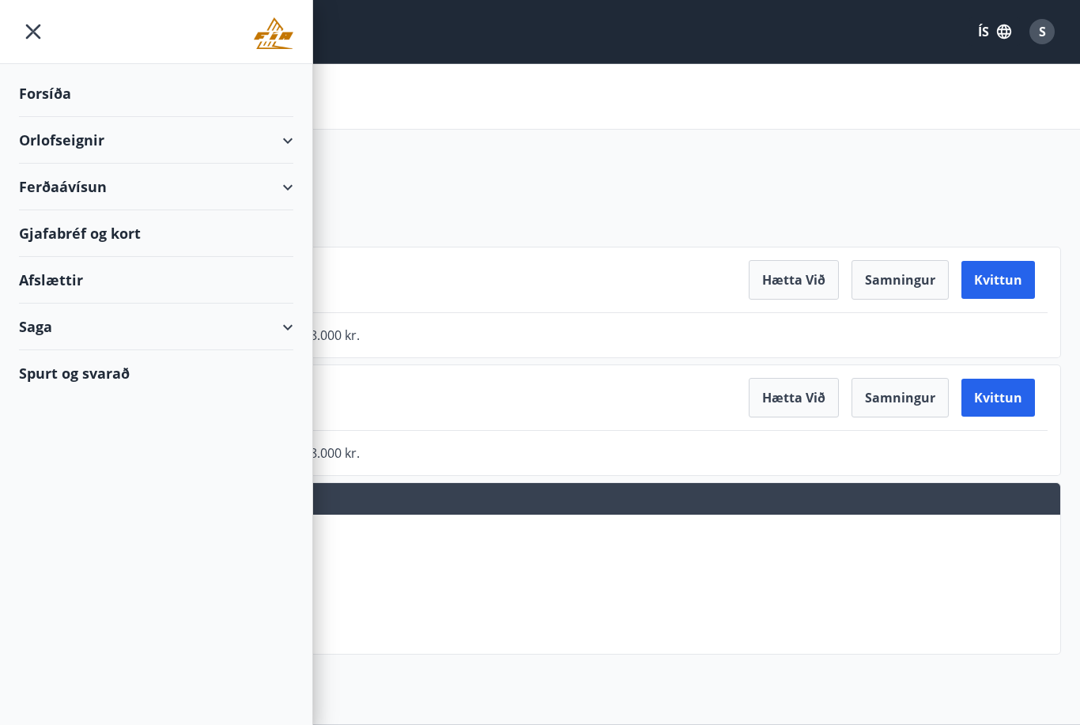
click at [86, 138] on div "Orlofseignir" at bounding box center [156, 140] width 274 height 47
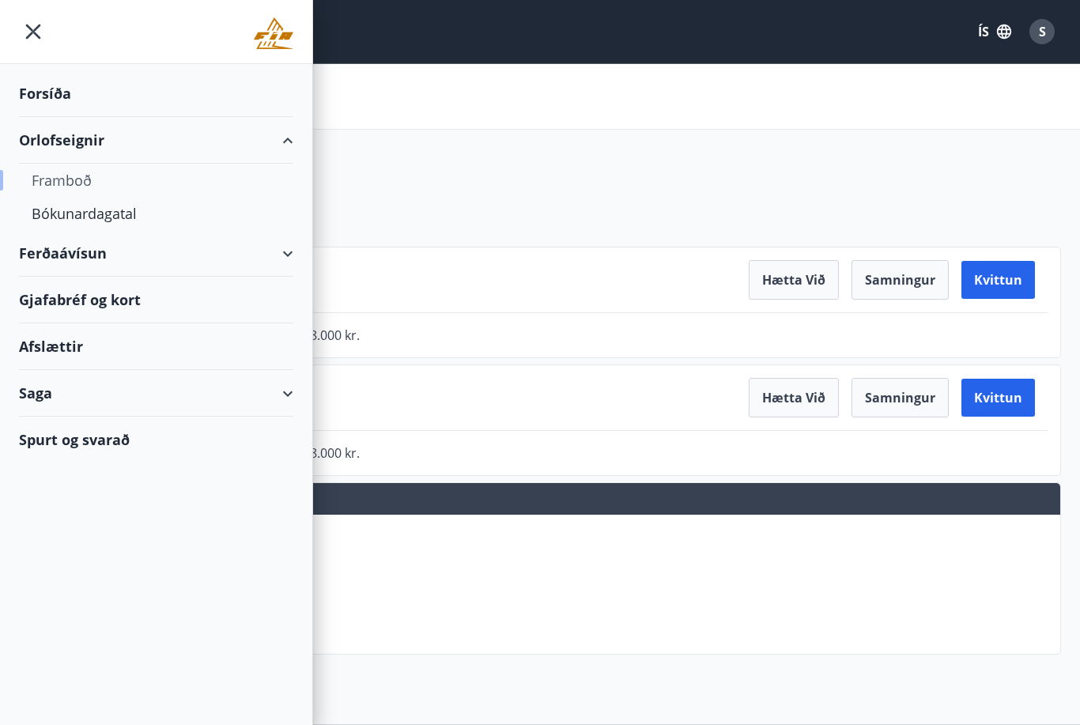
click at [78, 181] on div "Framboð" at bounding box center [156, 180] width 249 height 33
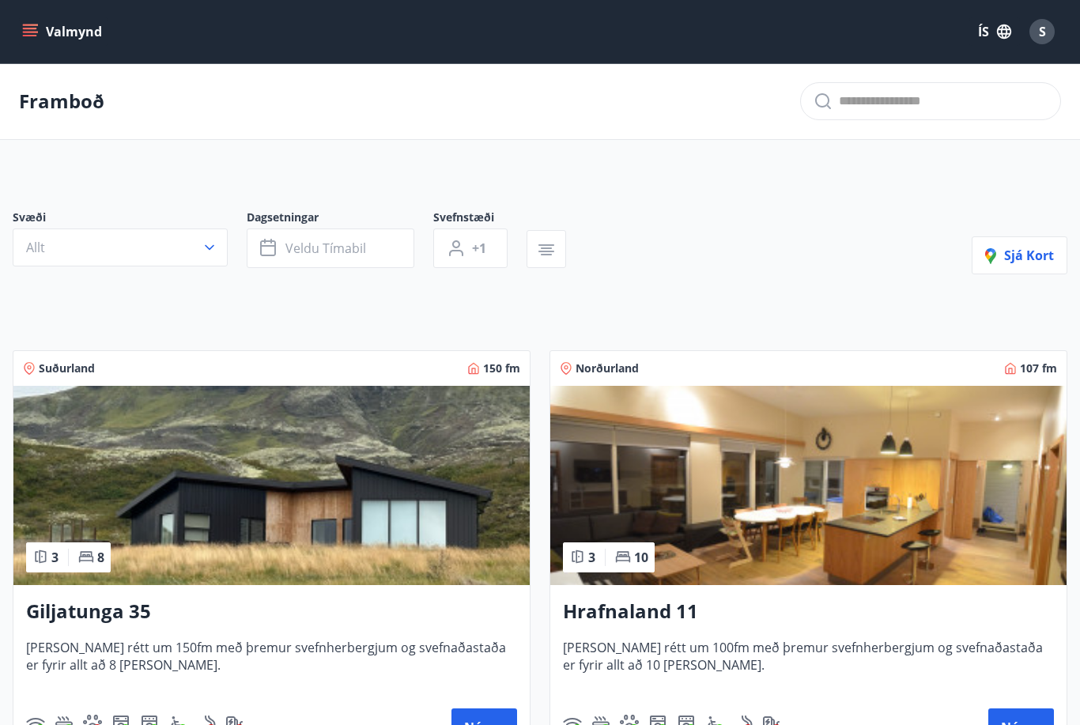
click at [258, 497] on img at bounding box center [271, 485] width 516 height 199
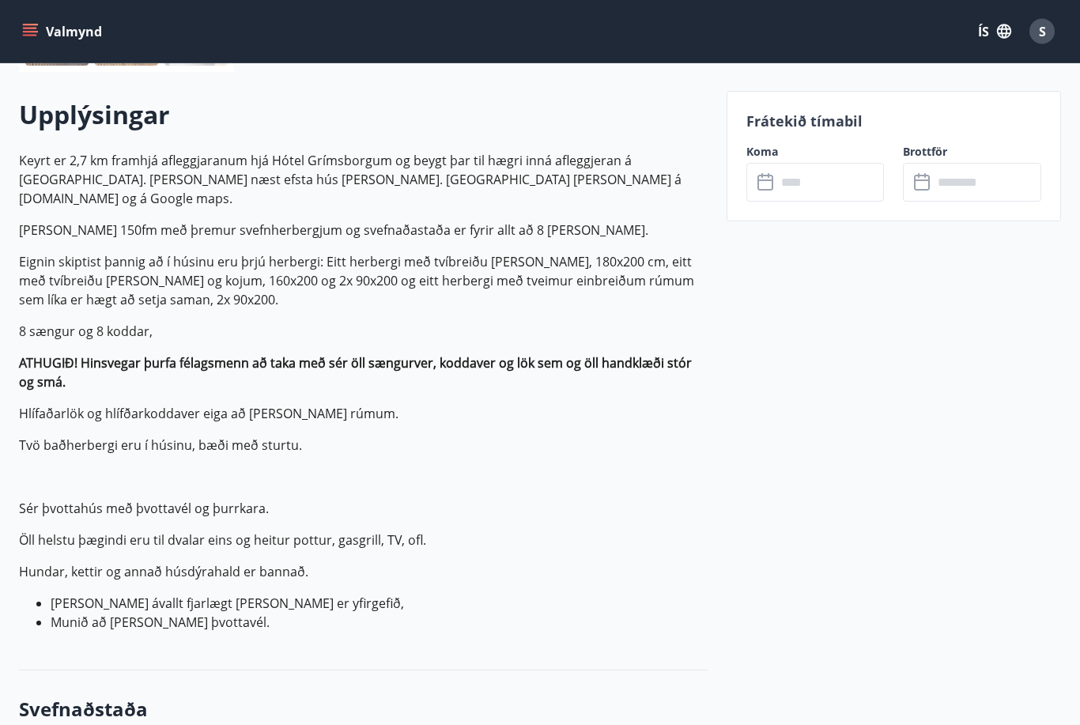
scroll to position [434, 0]
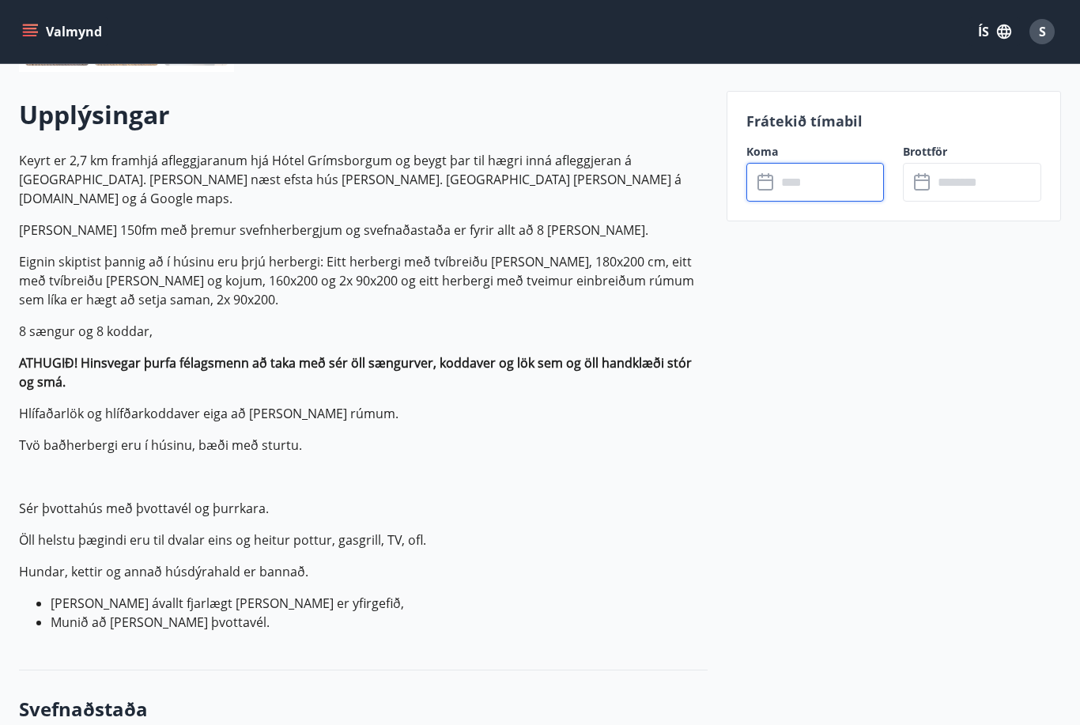
click at [791, 187] on input "text" at bounding box center [830, 182] width 108 height 39
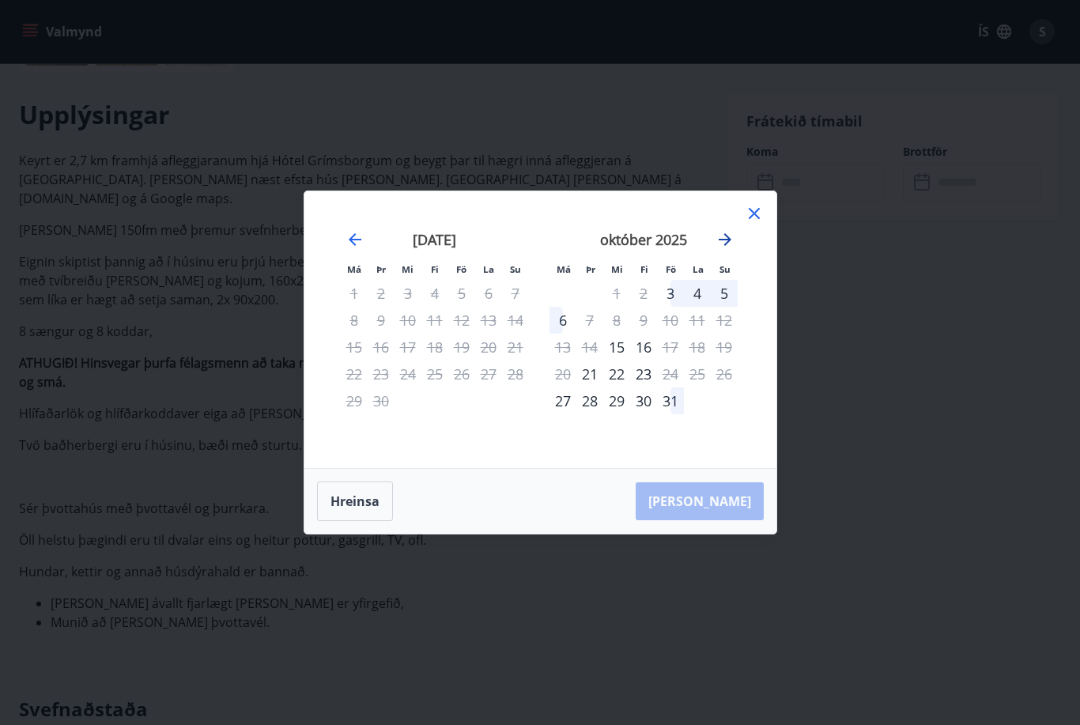
click at [727, 246] on icon "Move forward to switch to the next month." at bounding box center [725, 239] width 13 height 13
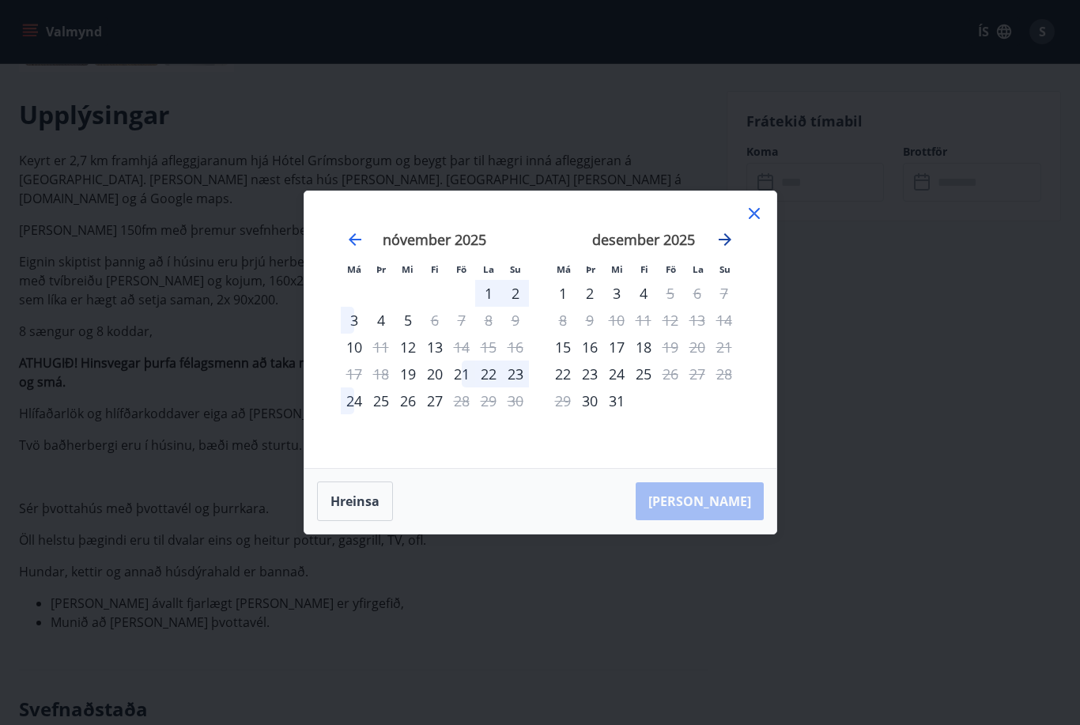
click at [727, 246] on icon "Move forward to switch to the next month." at bounding box center [725, 239] width 13 height 13
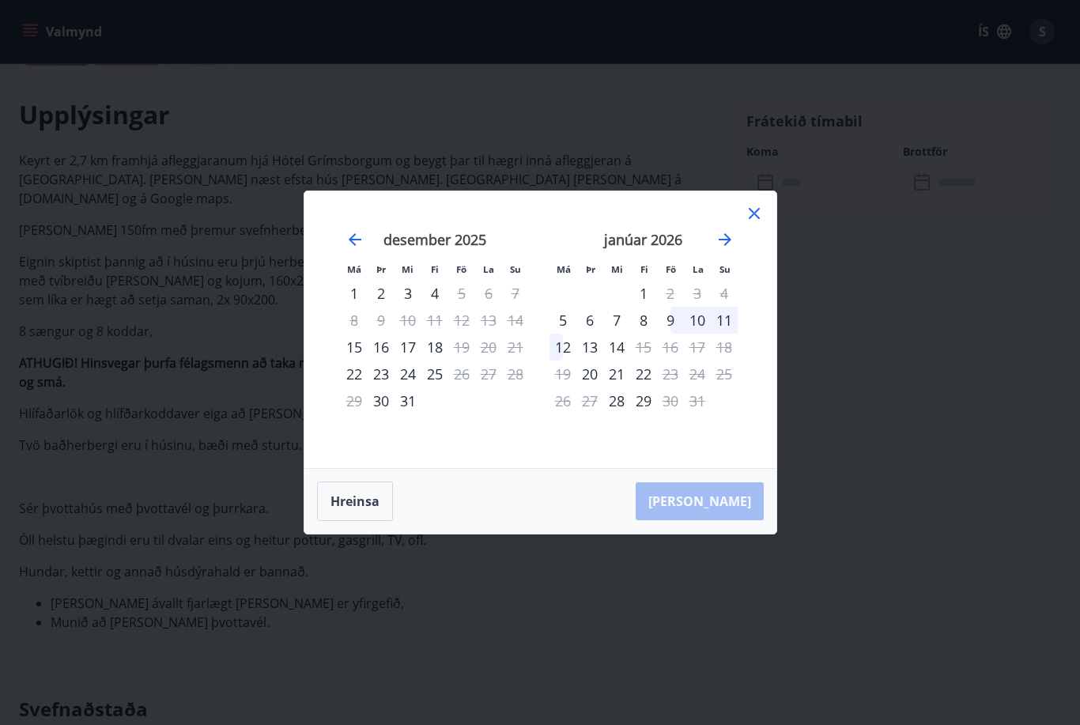
click at [754, 219] on icon at bounding box center [754, 213] width 11 height 11
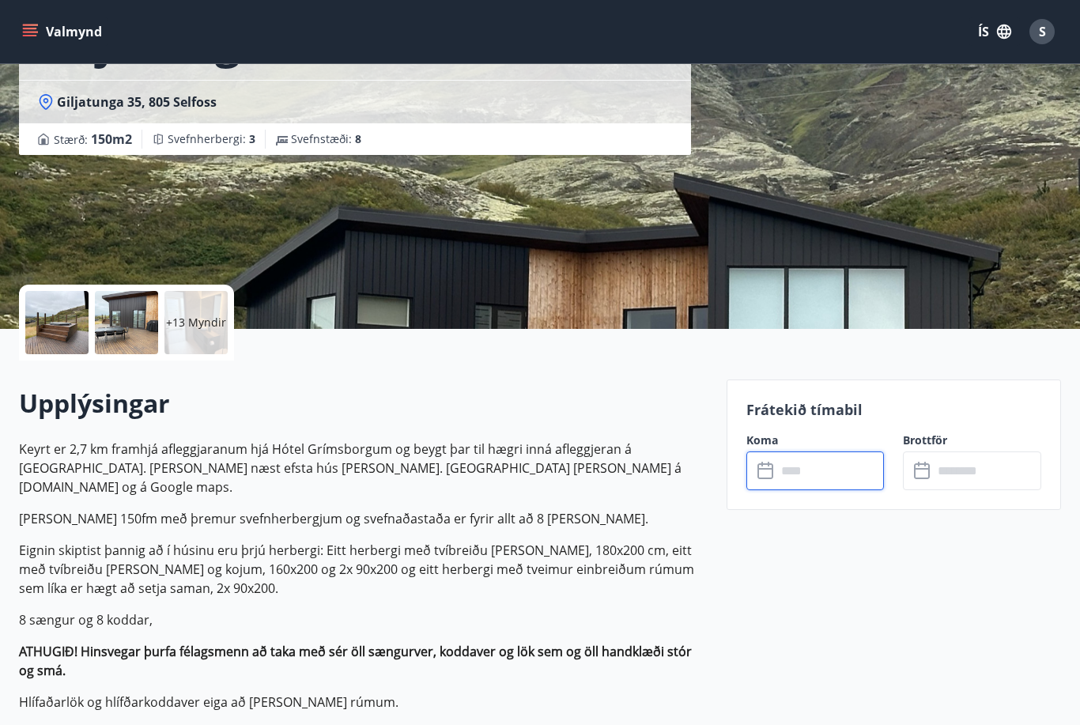
scroll to position [0, 0]
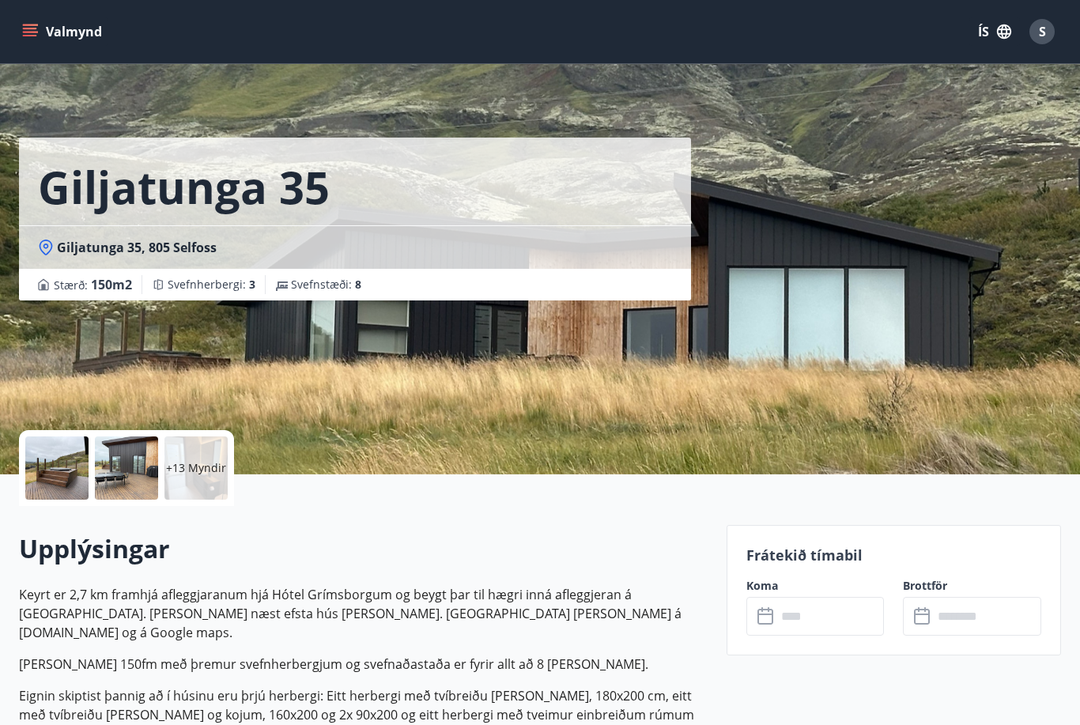
click at [33, 32] on icon "menu" at bounding box center [31, 32] width 17 height 2
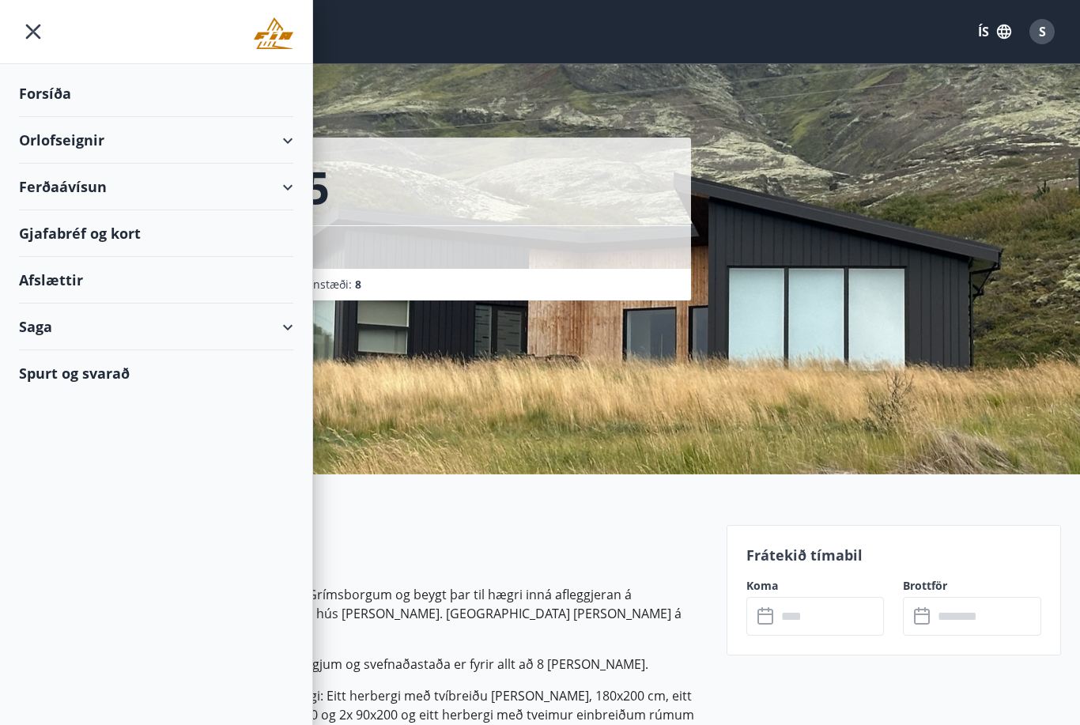
click at [97, 138] on div "Orlofseignir" at bounding box center [156, 140] width 274 height 47
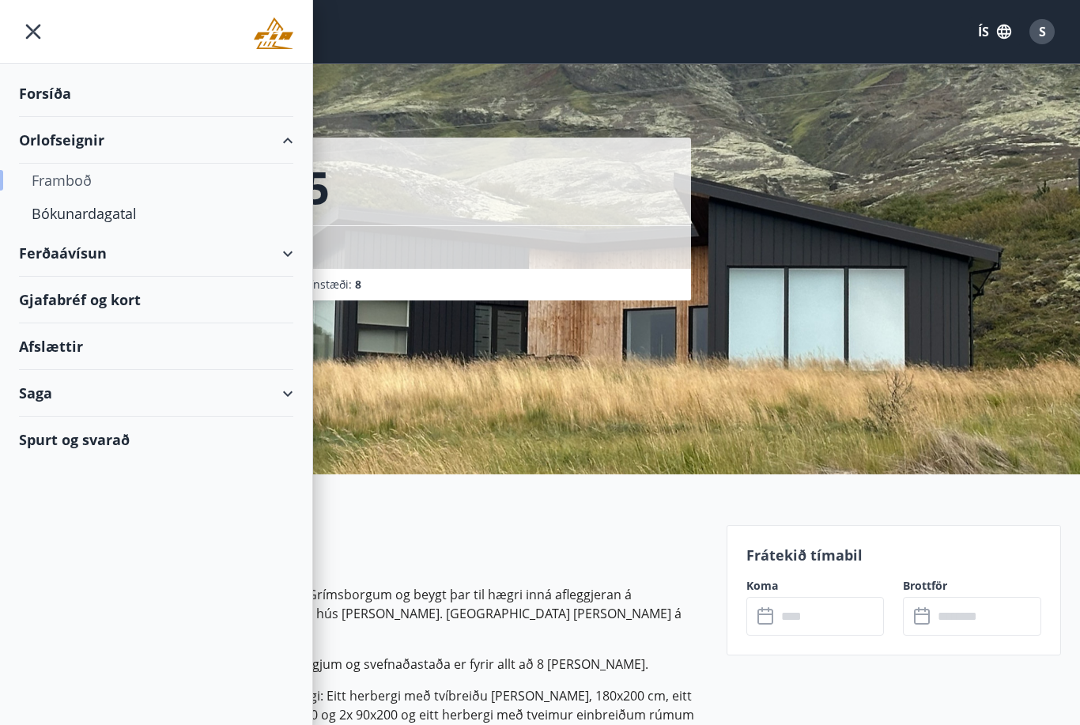
click at [84, 182] on div "Framboð" at bounding box center [156, 180] width 249 height 33
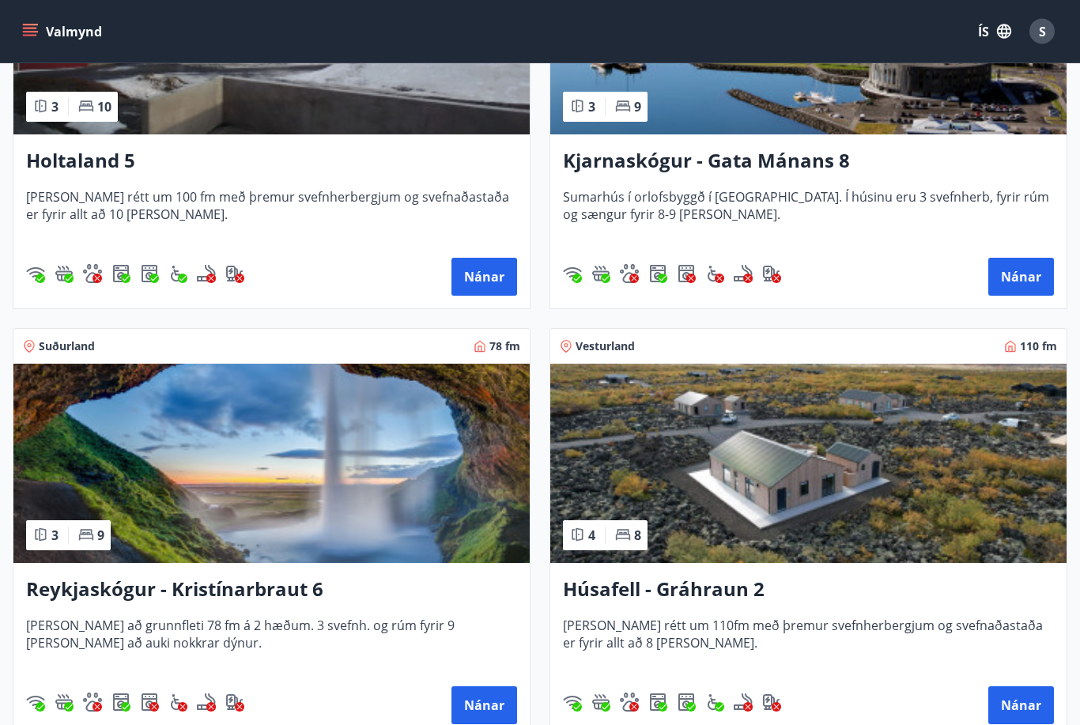
scroll to position [958, 0]
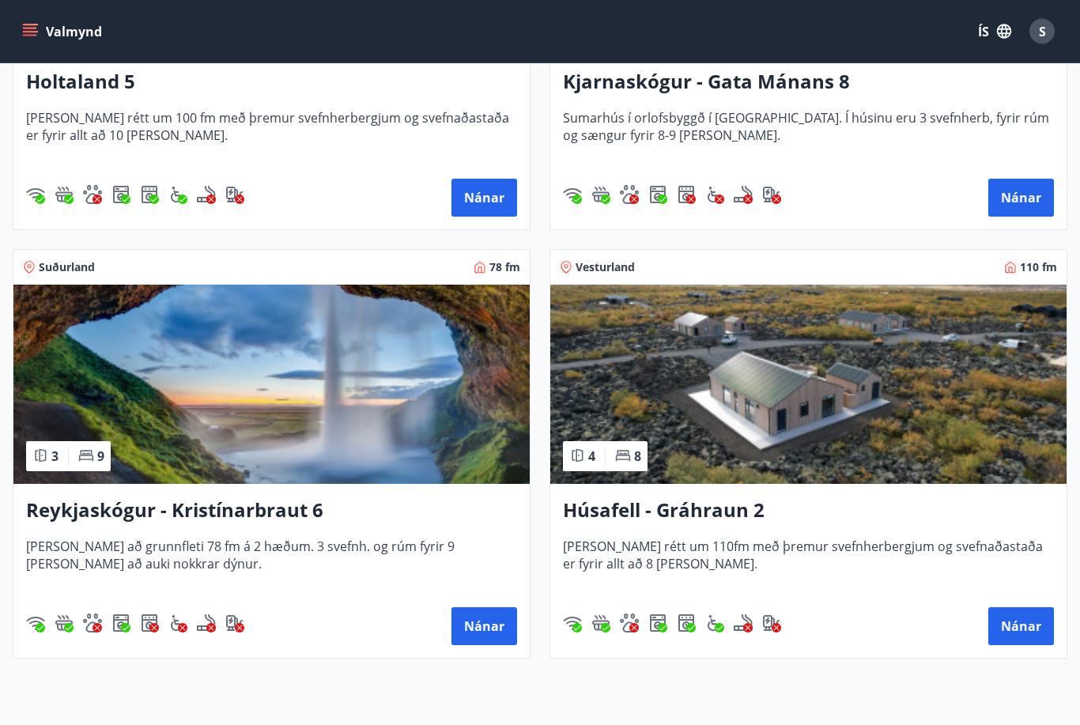
click at [776, 405] on img at bounding box center [808, 384] width 516 height 199
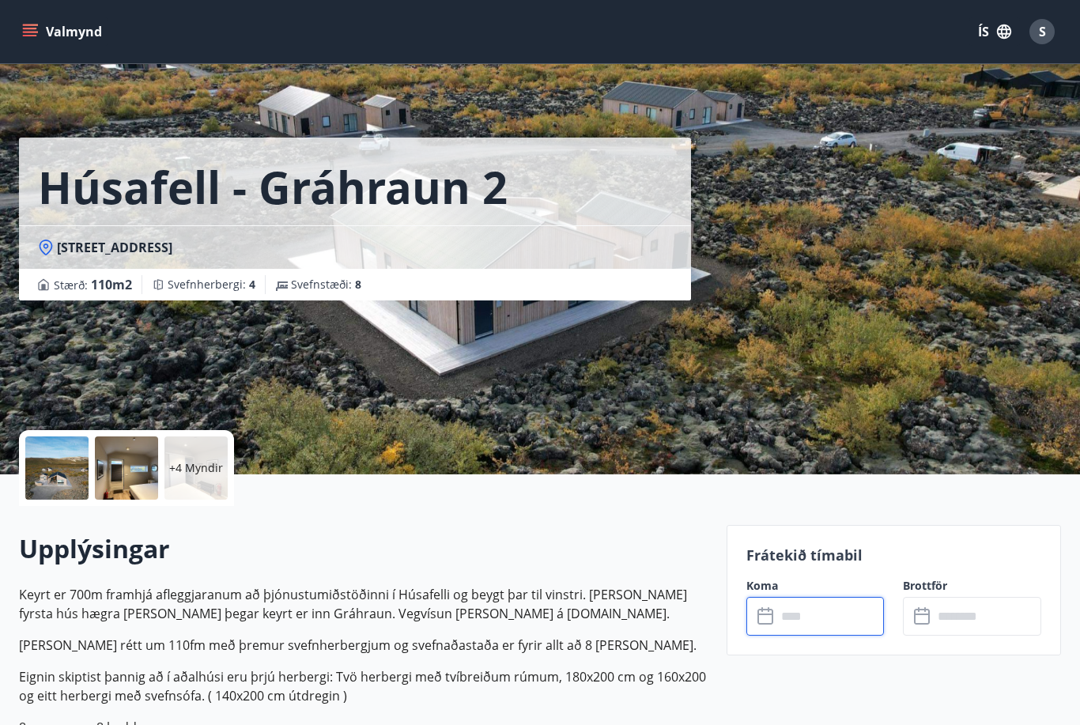
click at [799, 611] on input "text" at bounding box center [830, 616] width 108 height 39
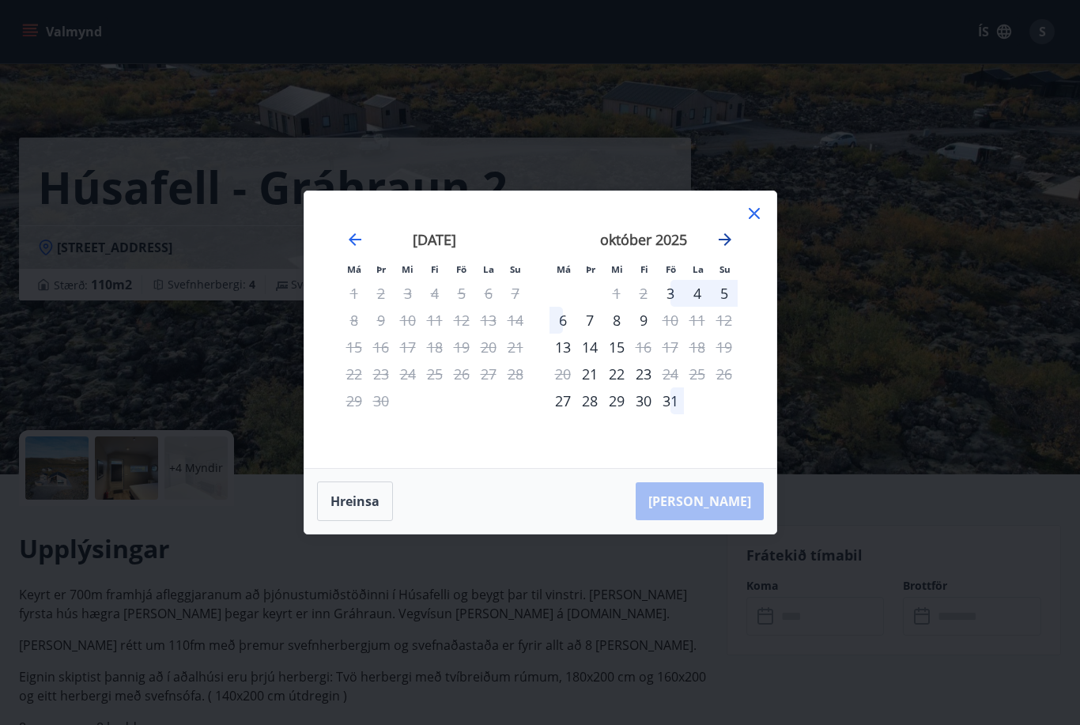
click at [723, 249] on icon "Move forward to switch to the next month." at bounding box center [725, 239] width 19 height 19
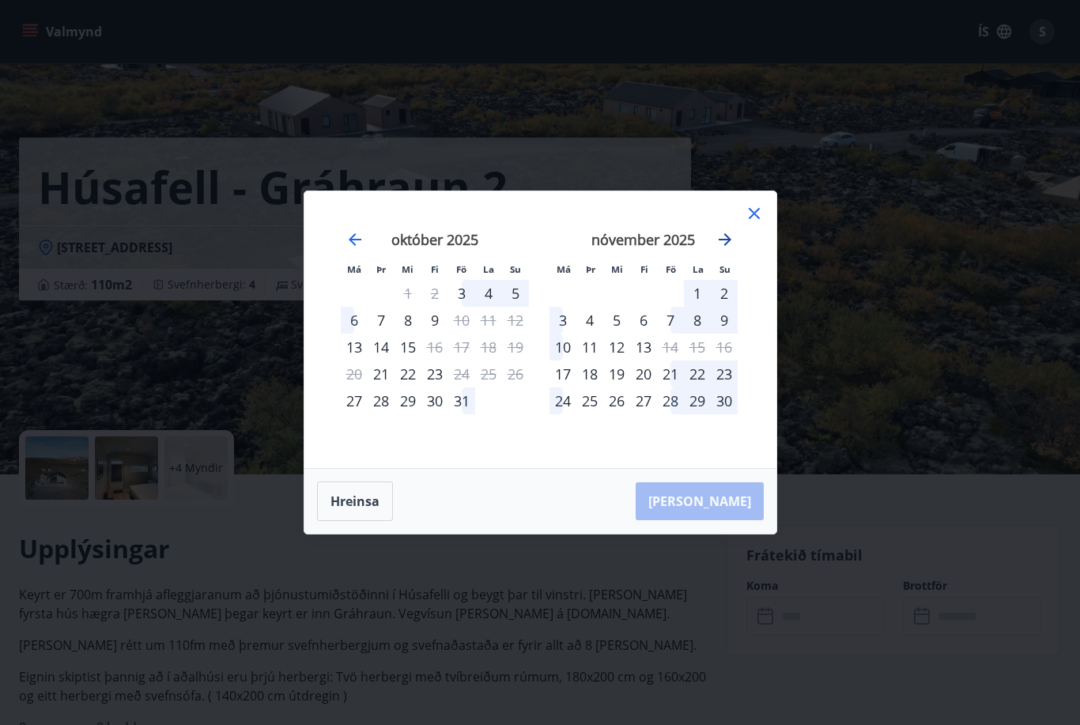
click at [723, 249] on icon "Move forward to switch to the next month." at bounding box center [725, 239] width 19 height 19
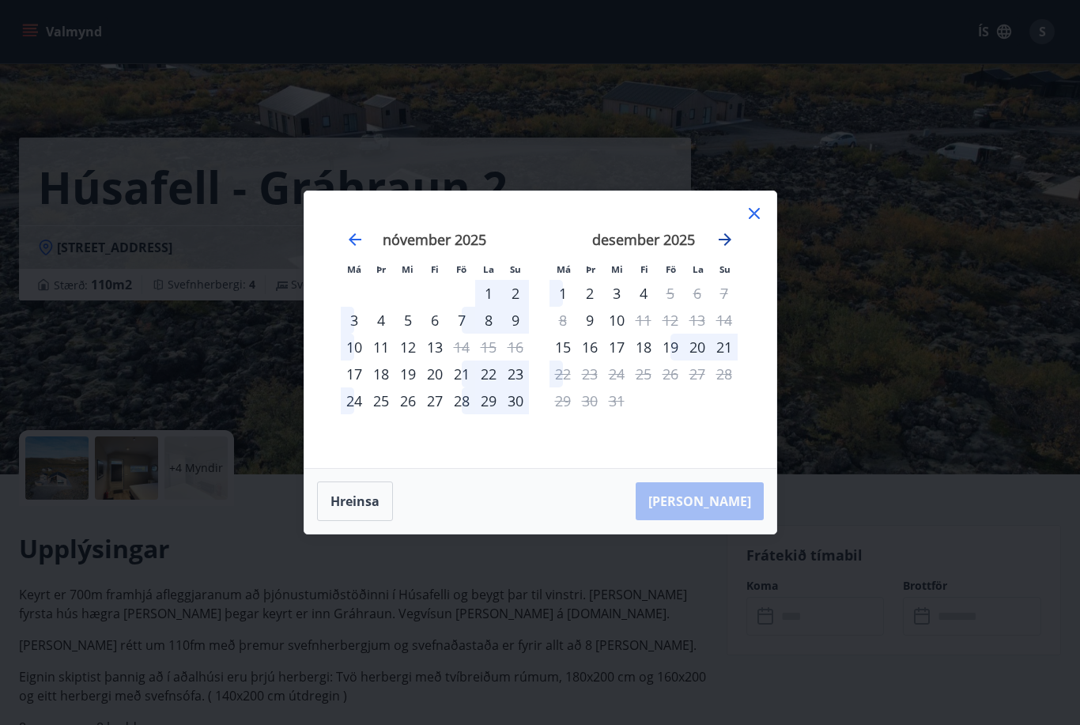
click at [725, 249] on icon "Move forward to switch to the next month." at bounding box center [725, 239] width 19 height 19
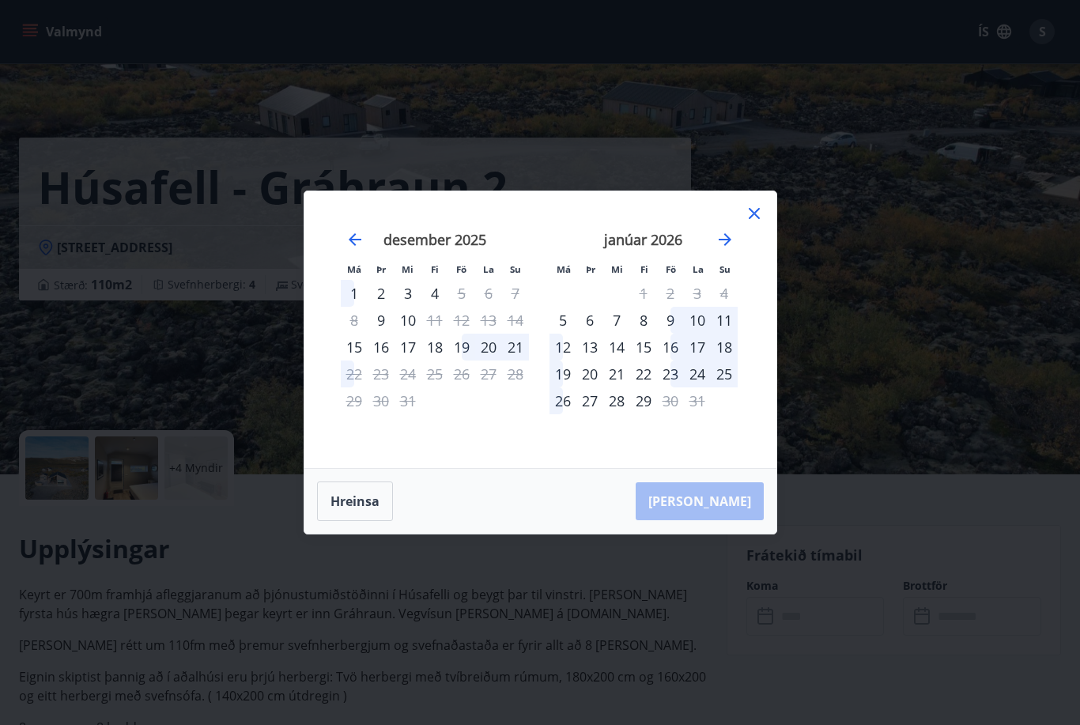
click at [754, 219] on icon at bounding box center [754, 213] width 11 height 11
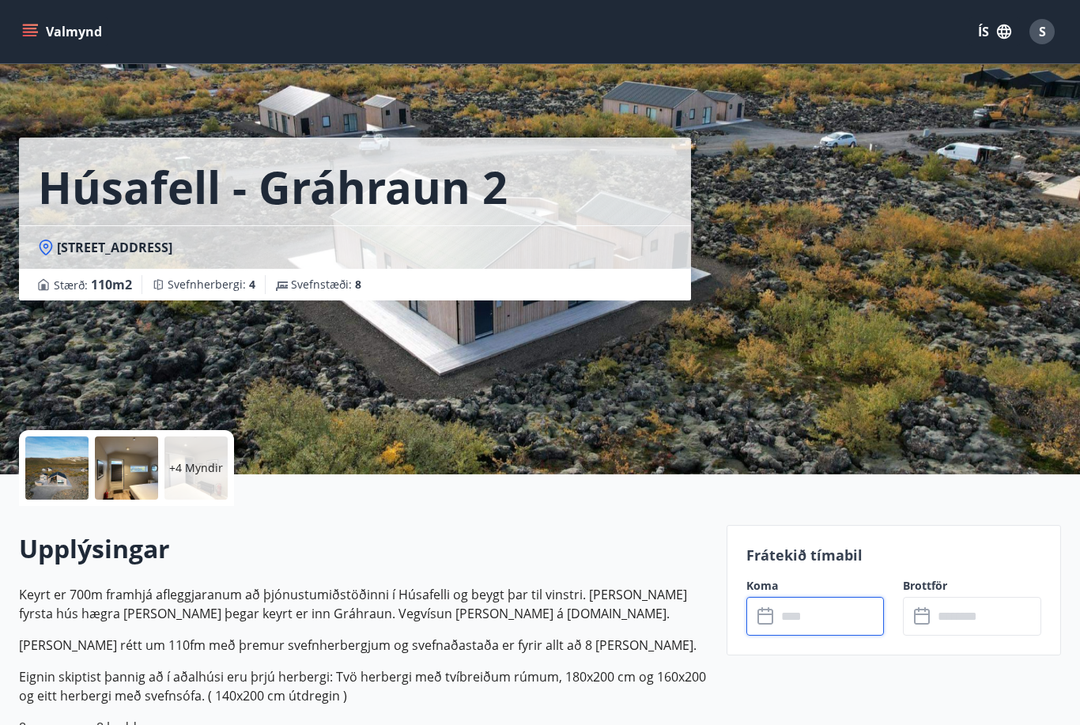
click at [36, 38] on icon "menu" at bounding box center [30, 32] width 16 height 16
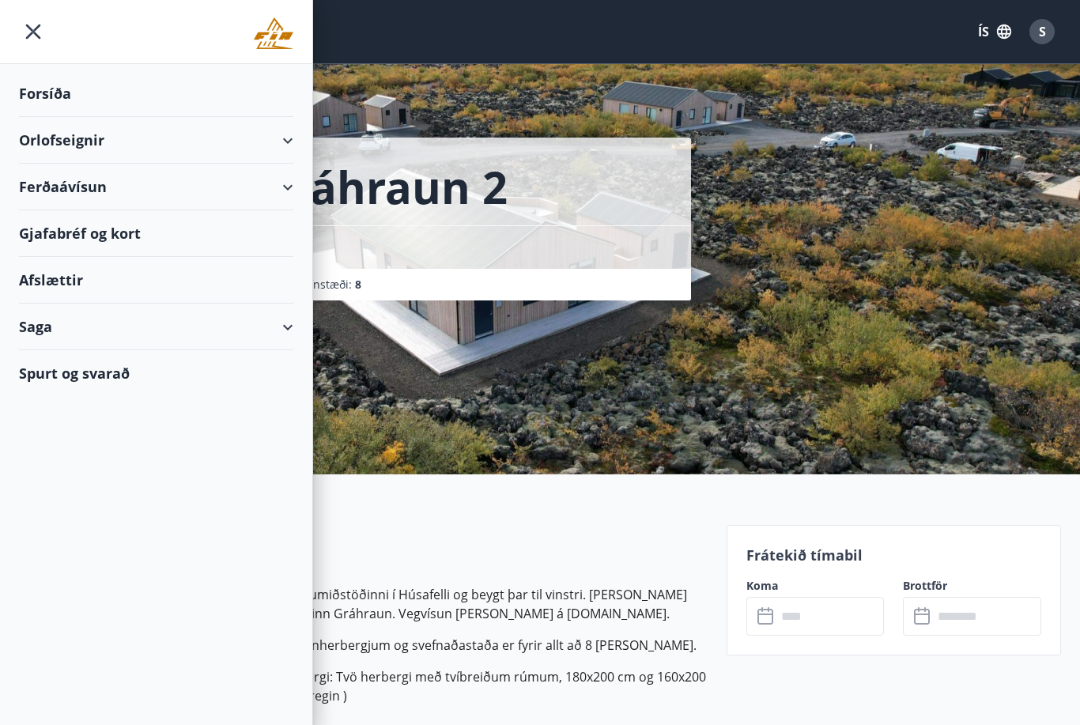
click at [270, 145] on div "Orlofseignir" at bounding box center [156, 140] width 274 height 47
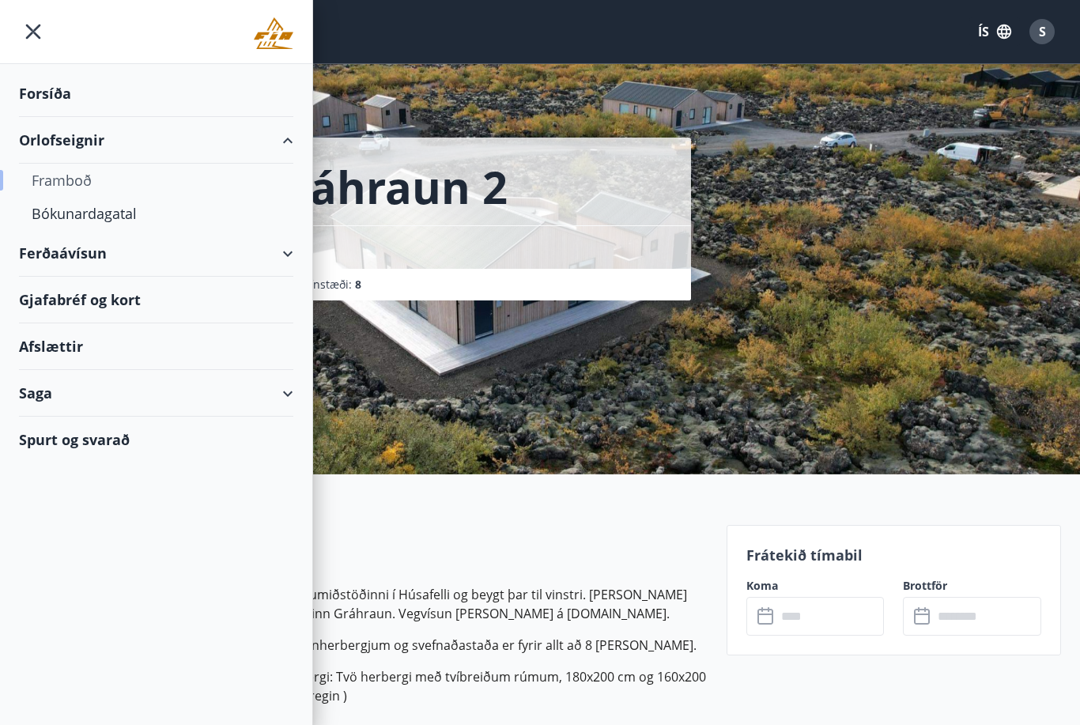
click at [48, 183] on div "Framboð" at bounding box center [156, 180] width 249 height 33
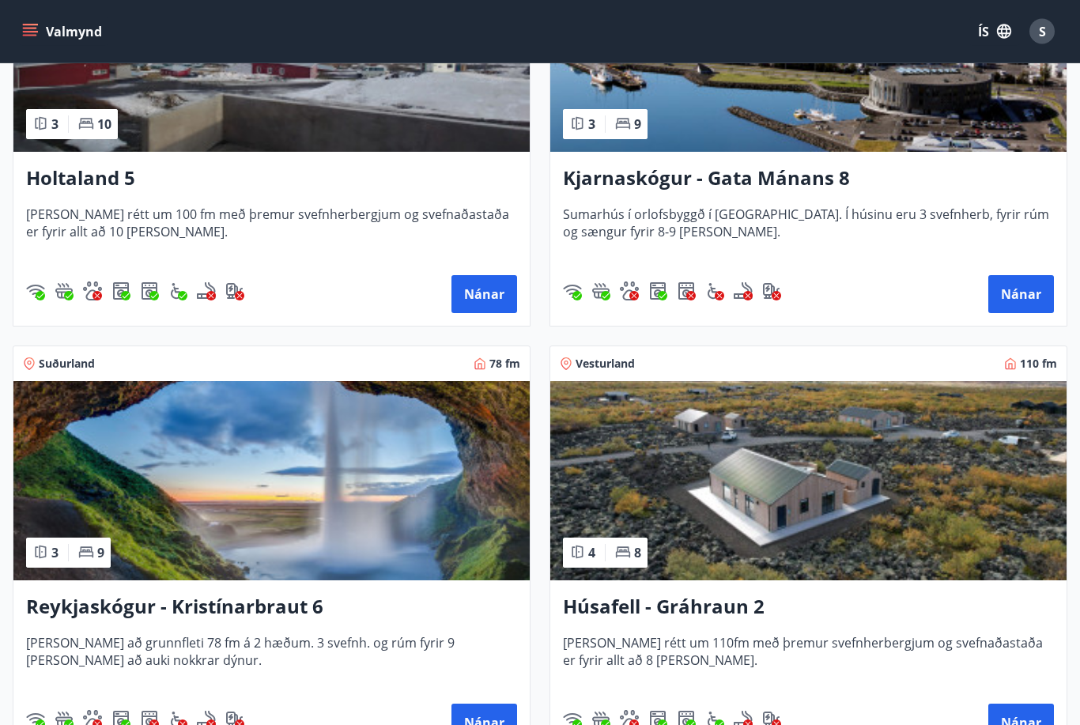
click at [314, 478] on img at bounding box center [271, 481] width 516 height 199
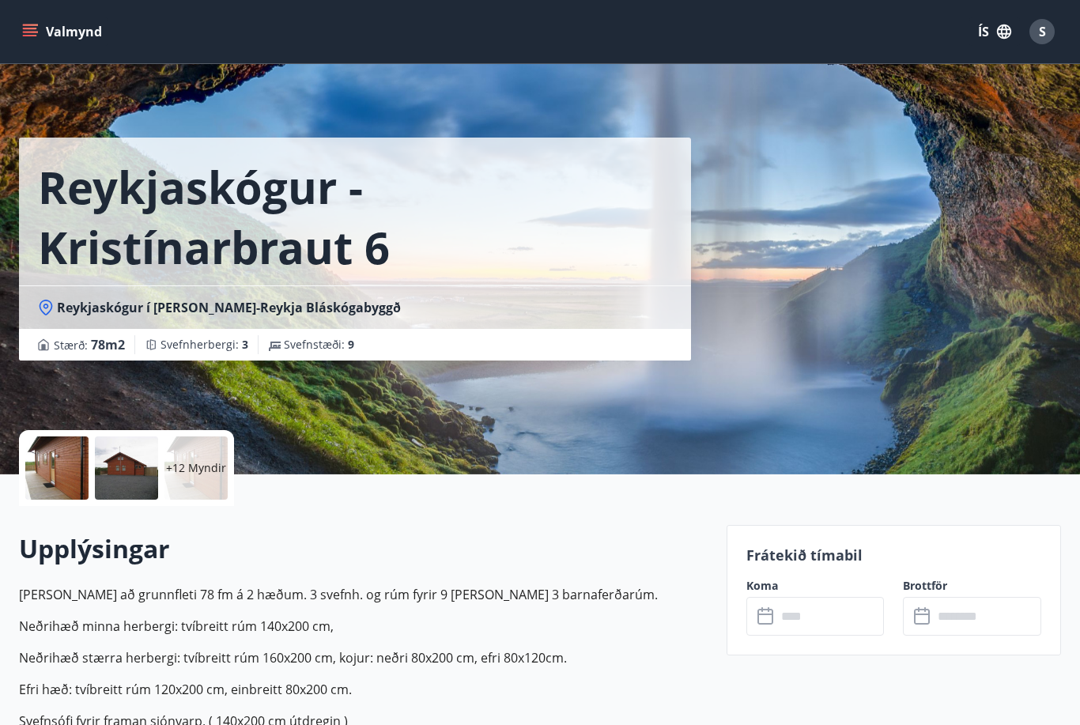
click at [797, 618] on input "text" at bounding box center [830, 616] width 108 height 39
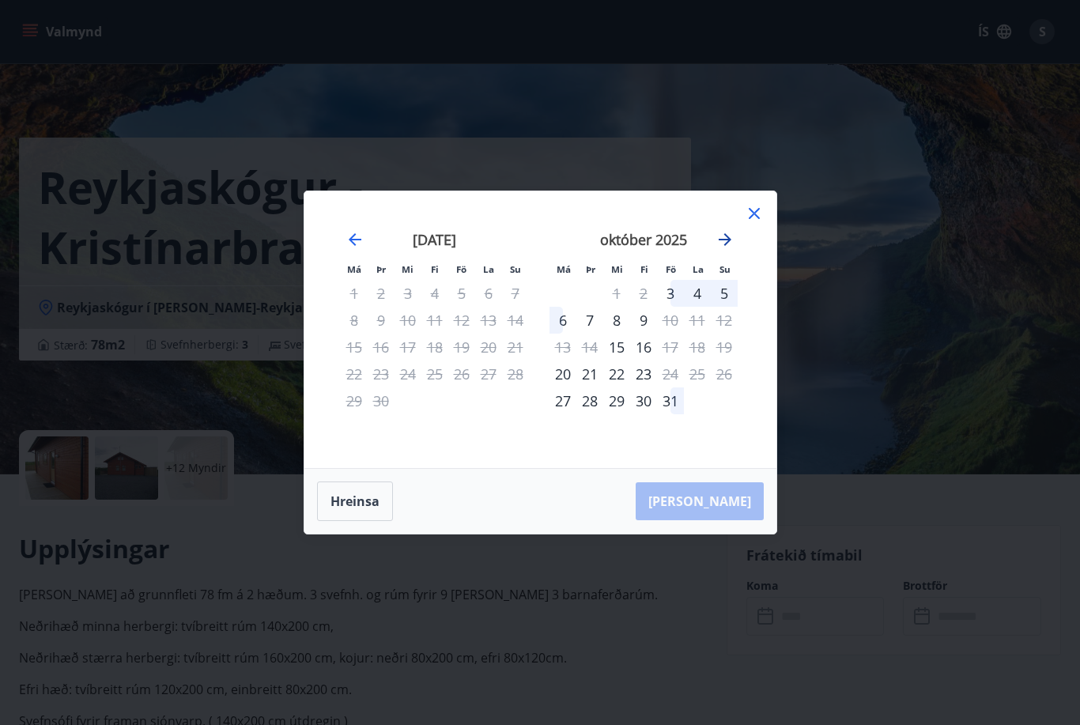
click at [730, 246] on icon "Move forward to switch to the next month." at bounding box center [725, 239] width 13 height 13
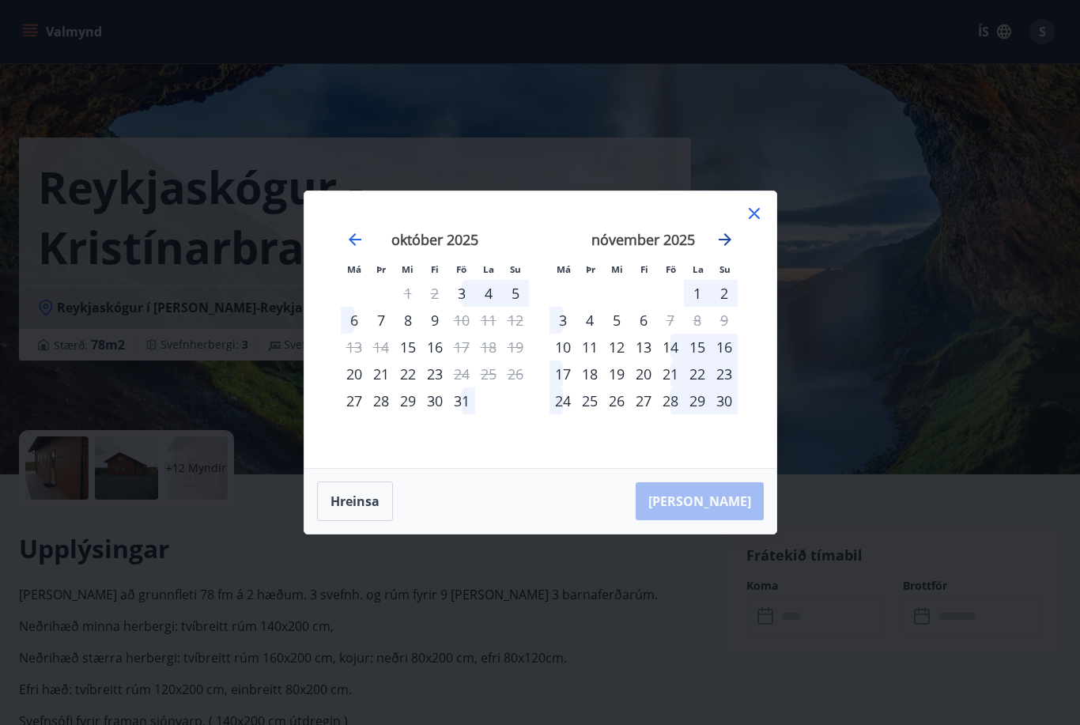
click at [730, 246] on icon "Move forward to switch to the next month." at bounding box center [725, 239] width 13 height 13
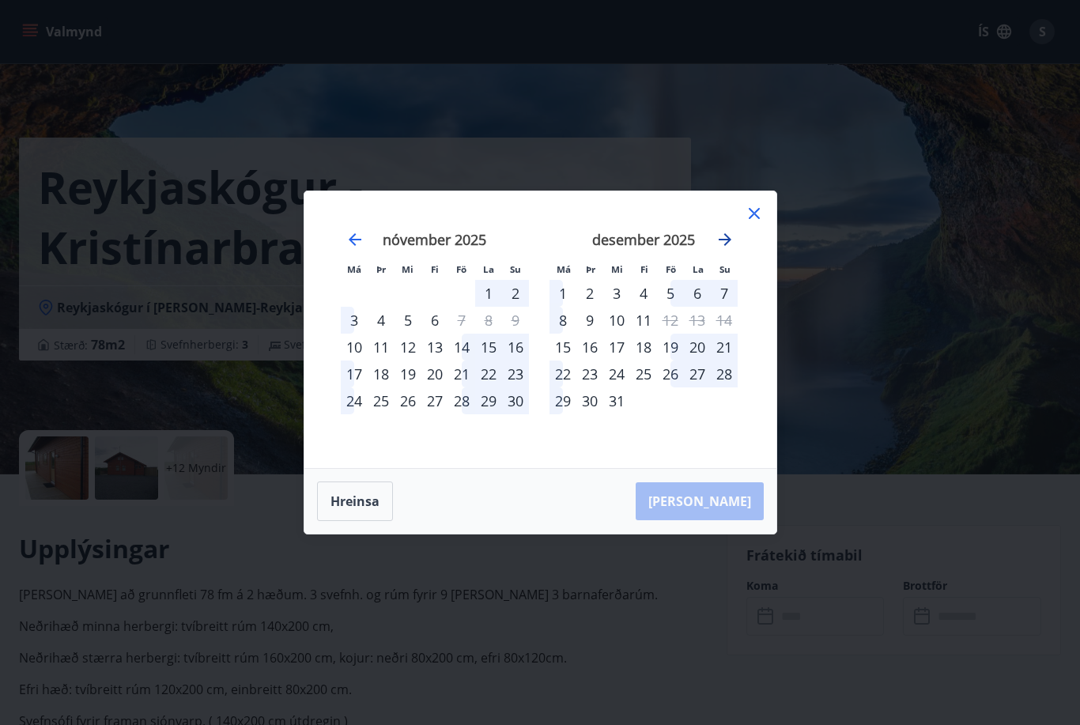
click at [725, 249] on icon "Move forward to switch to the next month." at bounding box center [725, 239] width 19 height 19
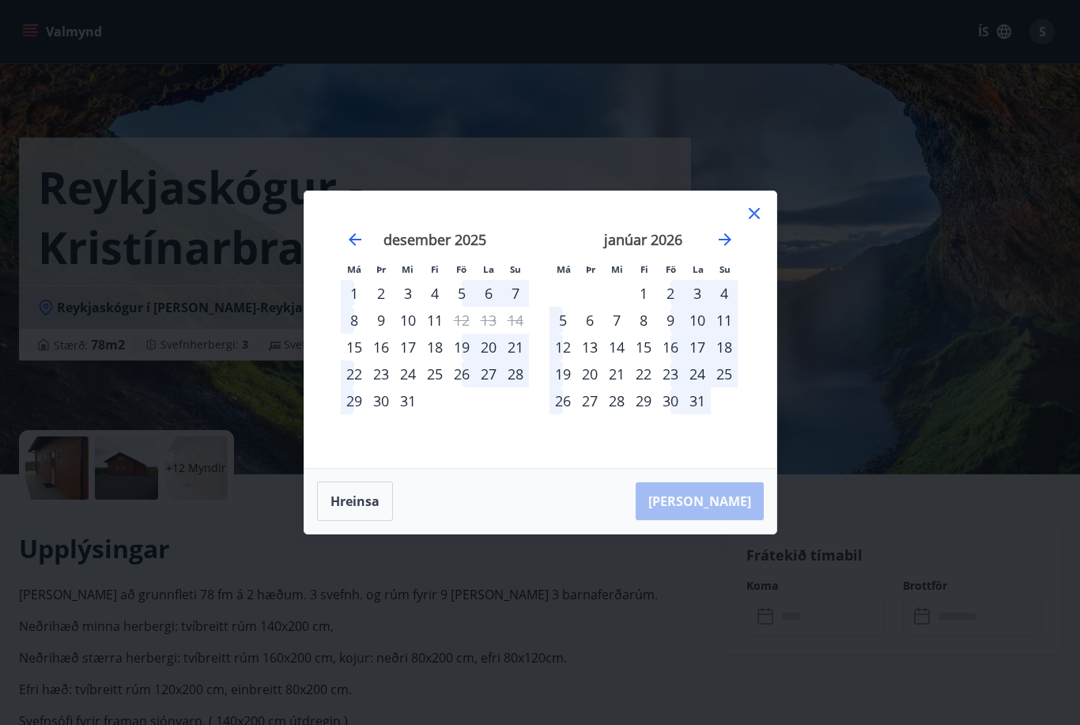
click at [755, 223] on icon at bounding box center [754, 213] width 19 height 19
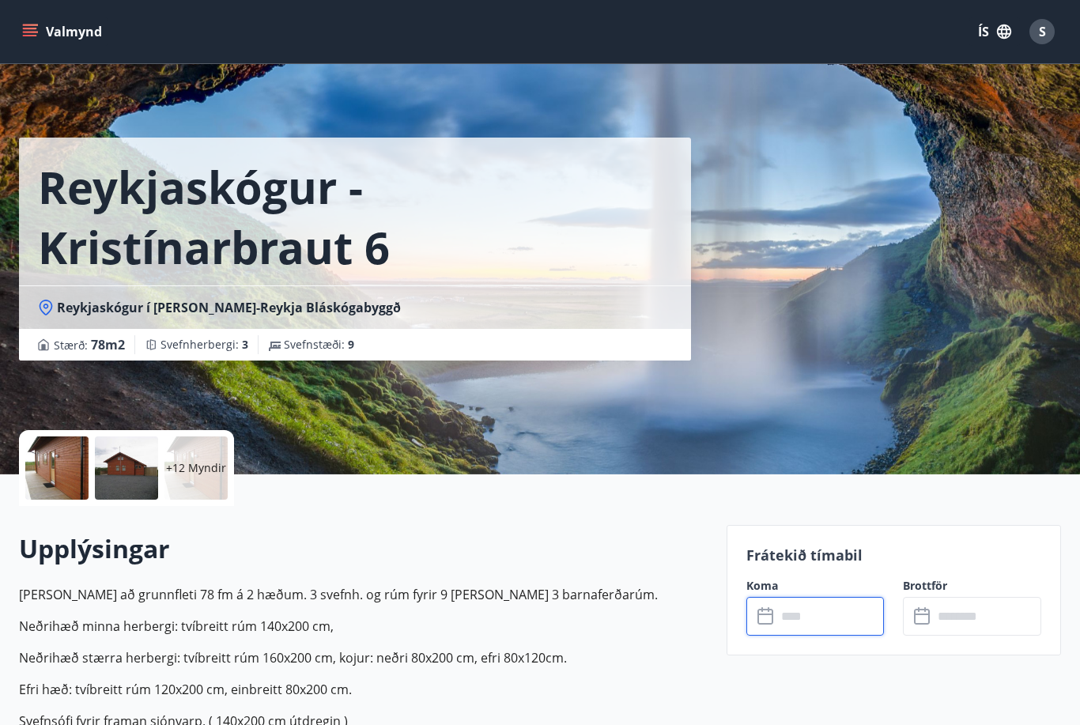
scroll to position [53, 0]
